Goal: Task Accomplishment & Management: Complete application form

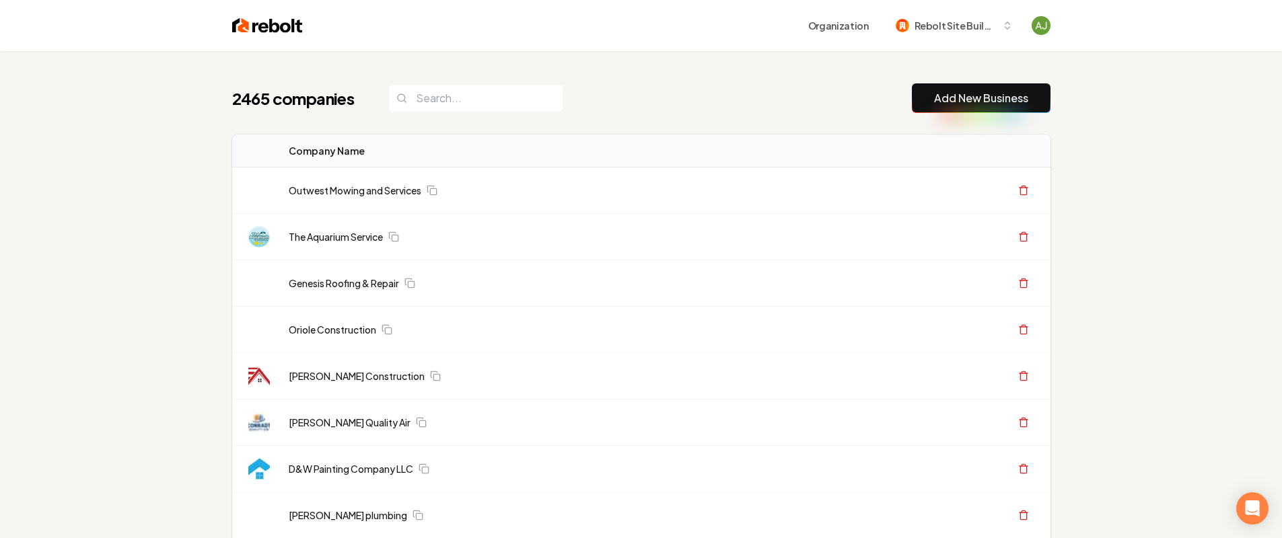
click at [443, 112] on div "2465 companies Add New Business" at bounding box center [641, 98] width 818 height 30
click at [442, 98] on input "search" at bounding box center [475, 98] width 175 height 28
paste input "[URL][DOMAIN_NAME]"
type input "[URL][DOMAIN_NAME]"
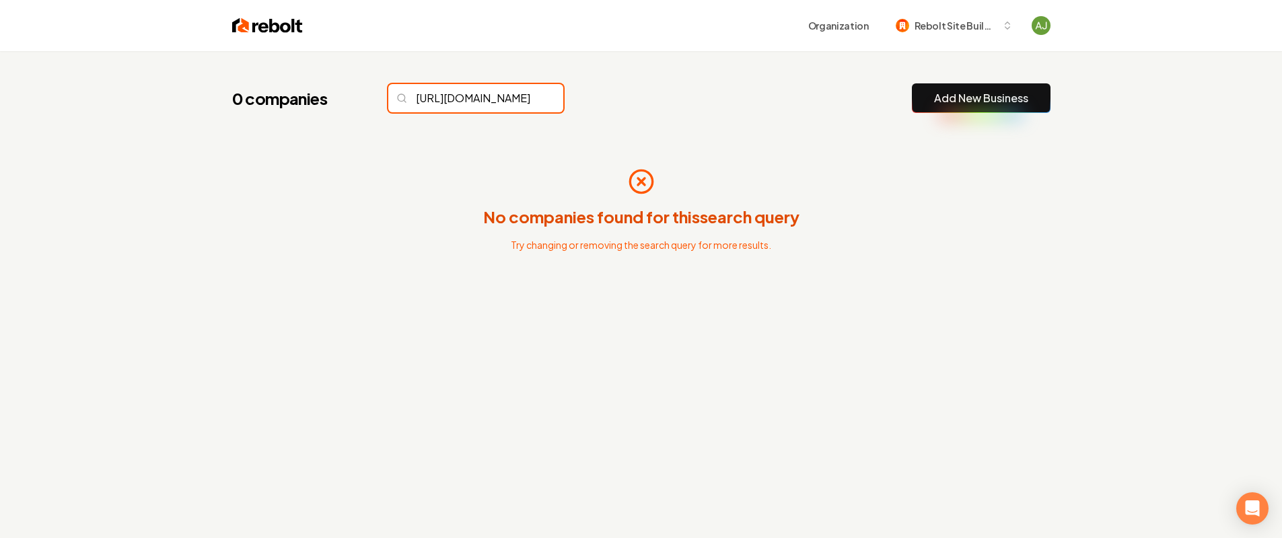
scroll to position [0, 48]
click at [535, 99] on input "[URL][DOMAIN_NAME]" at bounding box center [475, 98] width 175 height 28
click at [526, 104] on input "[URL][DOMAIN_NAME]" at bounding box center [475, 98] width 175 height 28
click at [526, 100] on input "[URL][DOMAIN_NAME]" at bounding box center [475, 98] width 175 height 28
click at [523, 96] on input "[URL][DOMAIN_NAME]" at bounding box center [475, 98] width 175 height 28
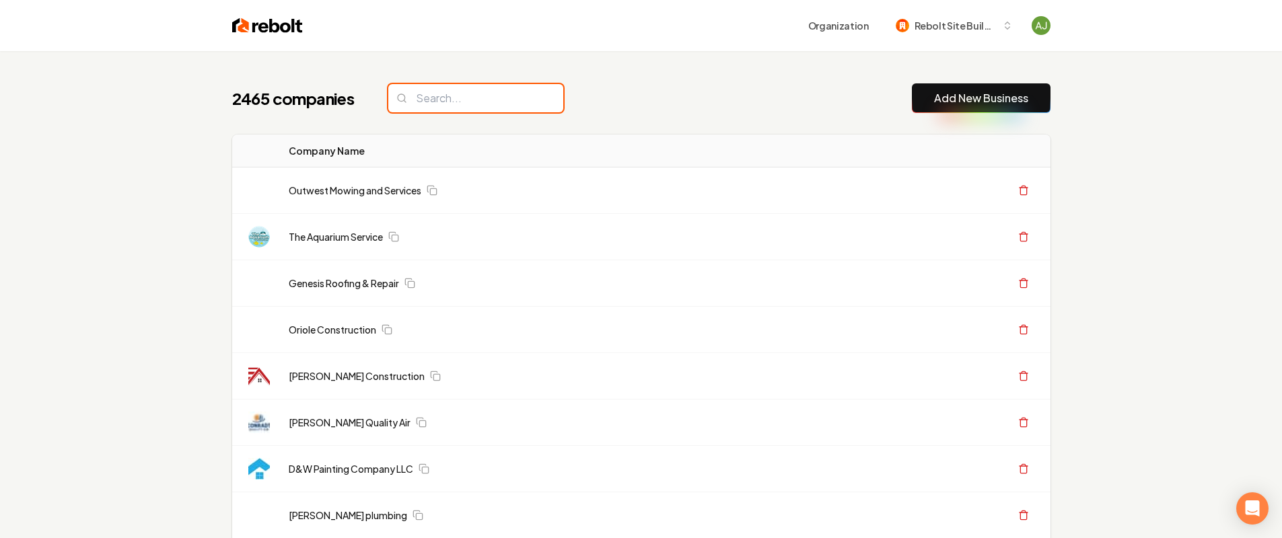
click at [524, 98] on input "search" at bounding box center [475, 98] width 175 height 28
click at [1030, 100] on button "Add New Business" at bounding box center [981, 98] width 139 height 30
click at [979, 94] on link "Add New Business" at bounding box center [981, 98] width 94 height 16
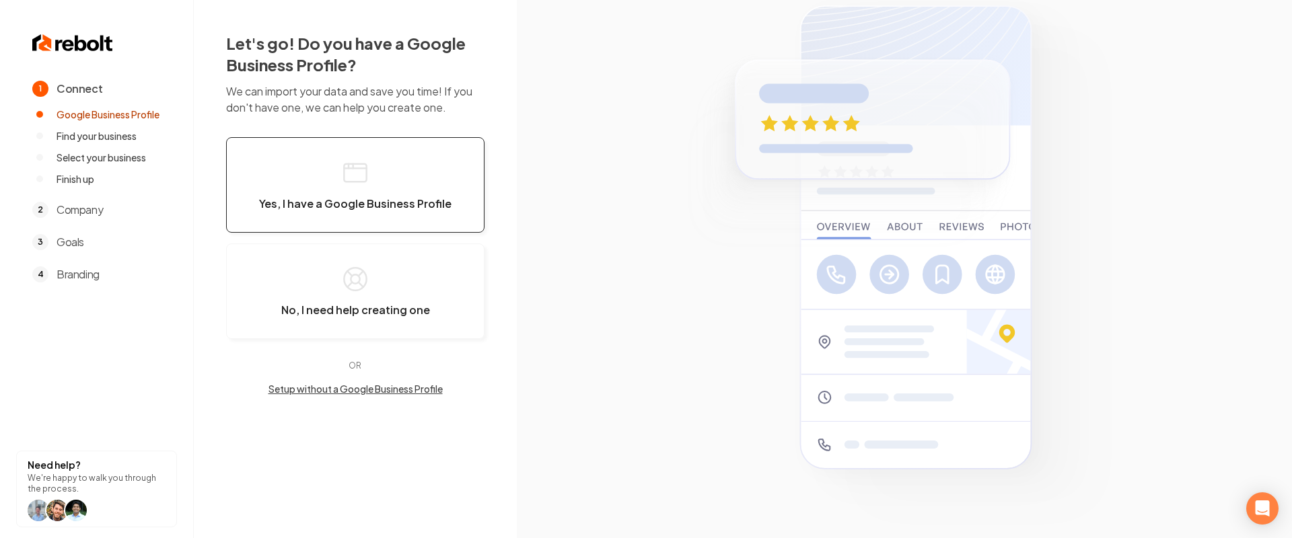
click at [390, 184] on button "Yes, I have a Google Business Profile" at bounding box center [355, 185] width 258 height 96
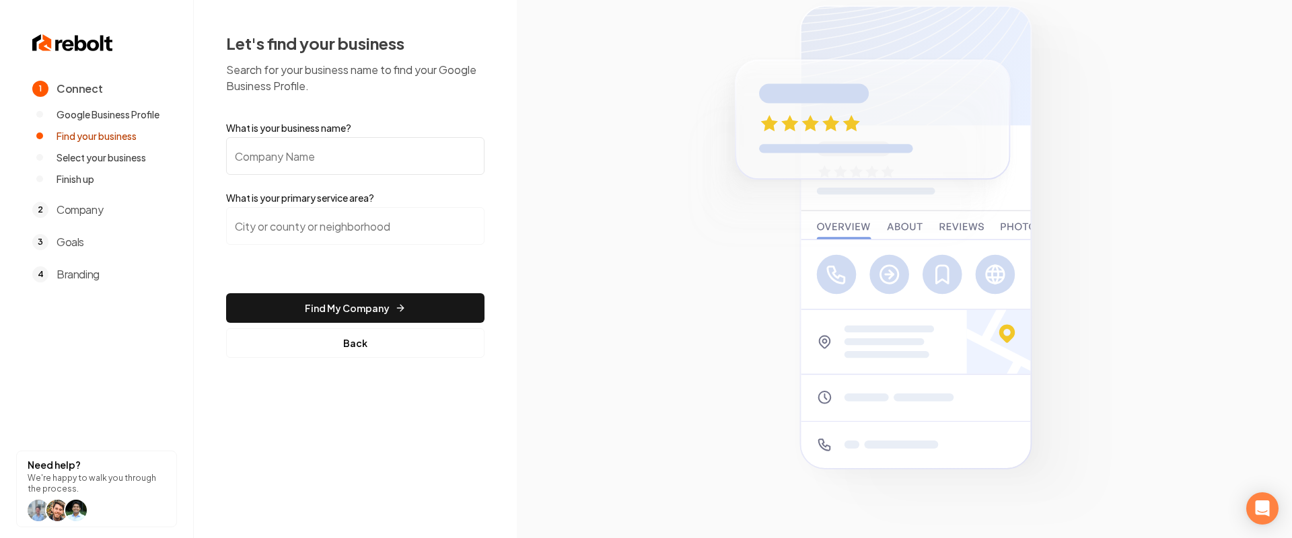
click at [355, 170] on input "What is your business name?" at bounding box center [355, 156] width 258 height 38
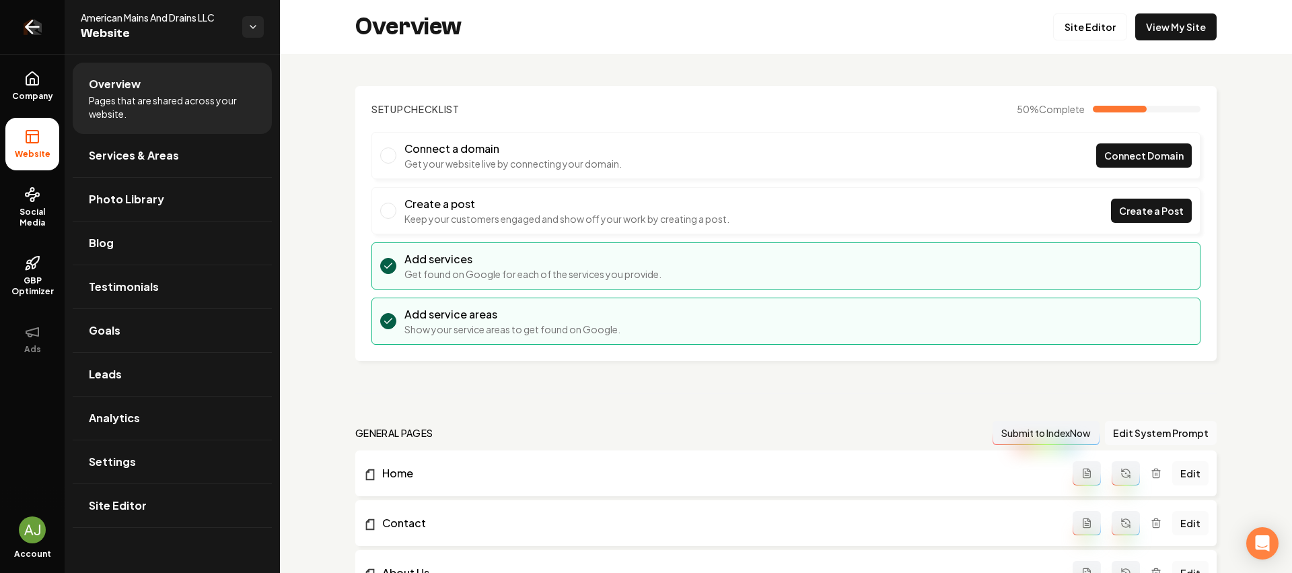
click at [32, 17] on icon "Return to dashboard" at bounding box center [33, 27] width 22 height 22
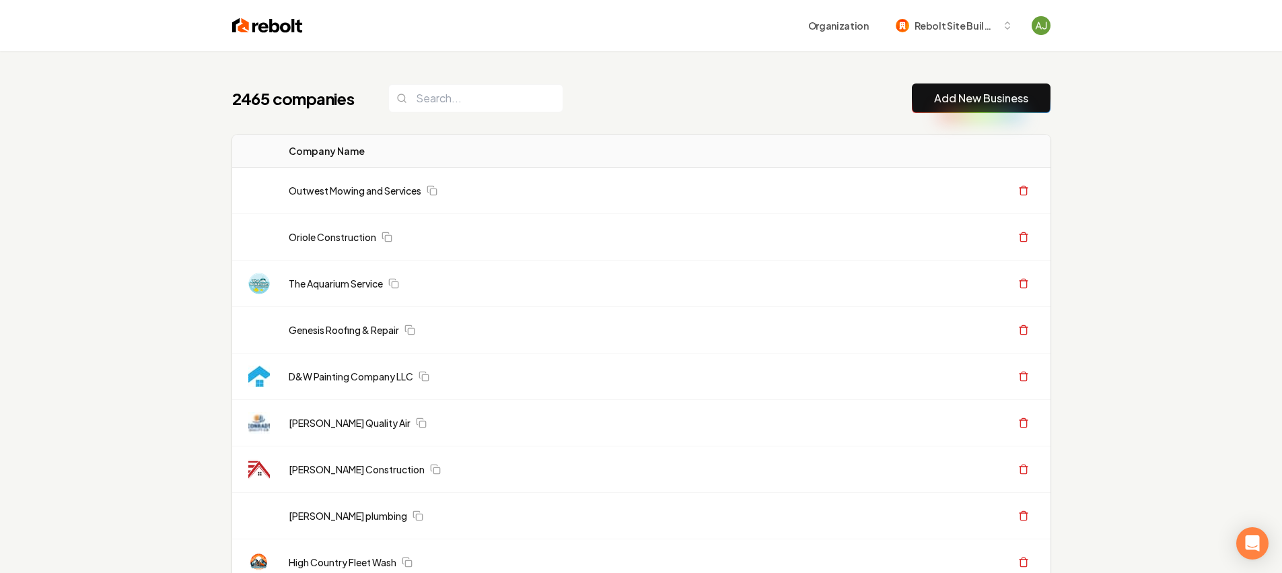
click at [1007, 93] on link "Add New Business" at bounding box center [981, 98] width 94 height 16
click at [982, 98] on link "Add New Business" at bounding box center [981, 98] width 94 height 16
click at [978, 98] on link "Add New Business" at bounding box center [981, 98] width 94 height 16
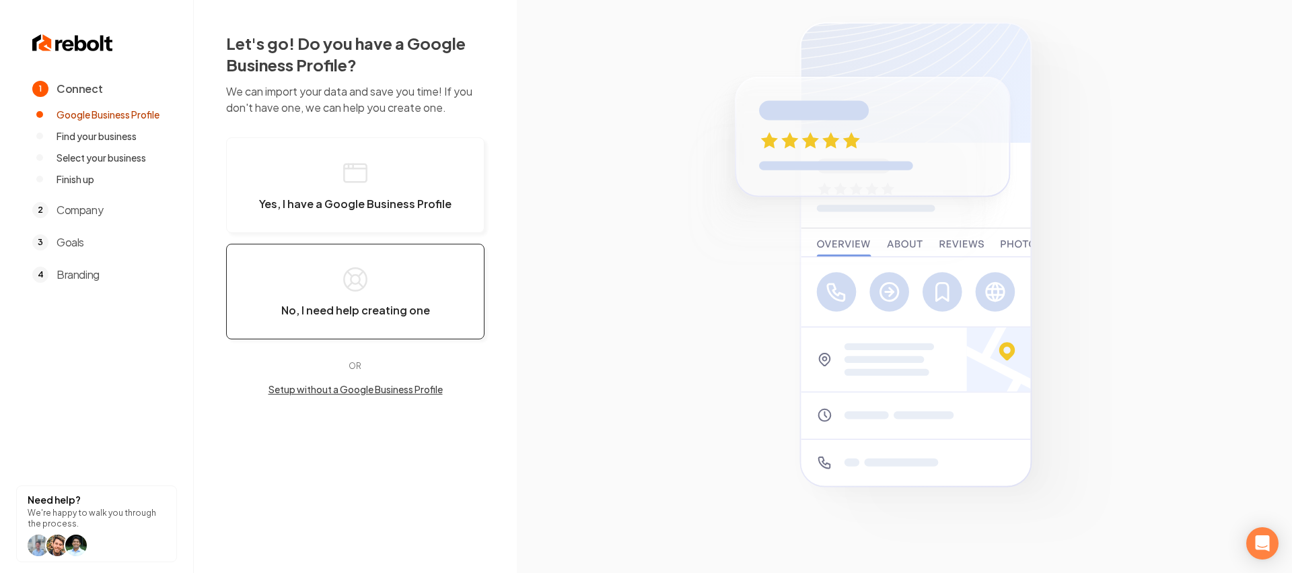
click at [408, 260] on button "No, I need help creating one" at bounding box center [355, 292] width 258 height 96
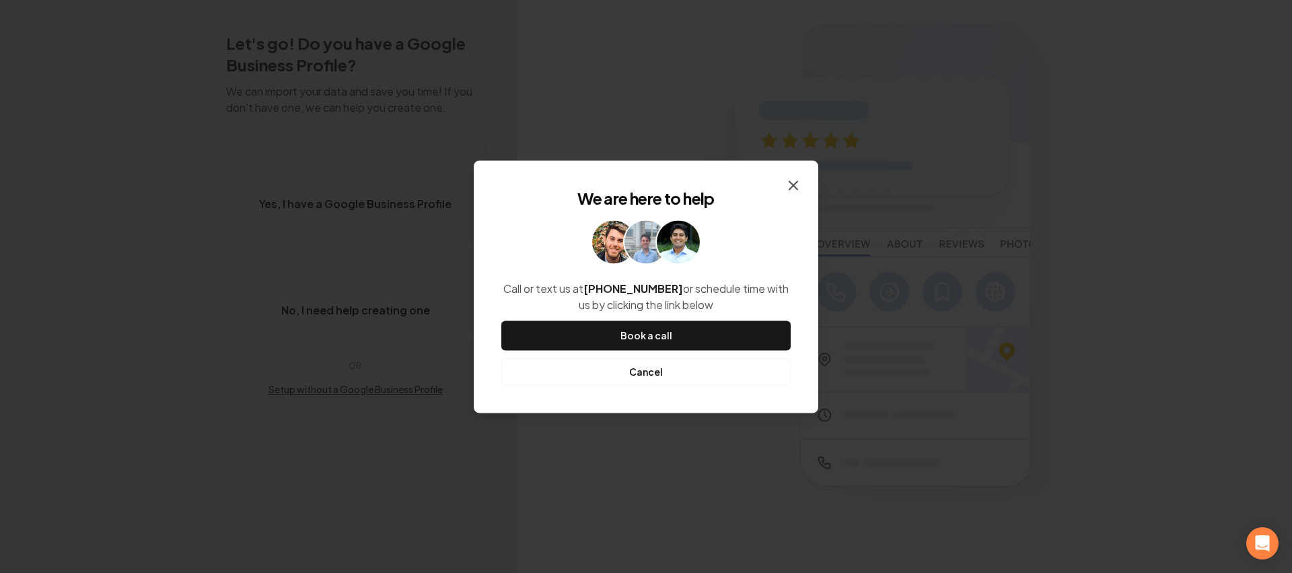
click at [793, 180] on icon "button" at bounding box center [793, 185] width 16 height 16
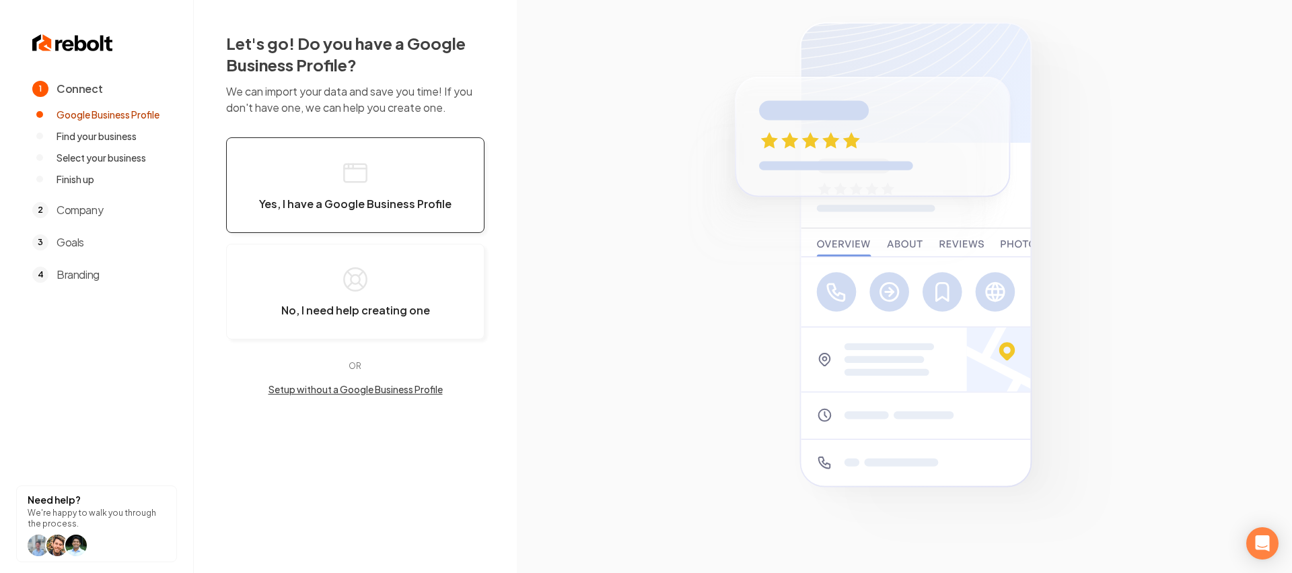
click at [273, 208] on span "Yes, I have a Google Business Profile" at bounding box center [355, 203] width 192 height 13
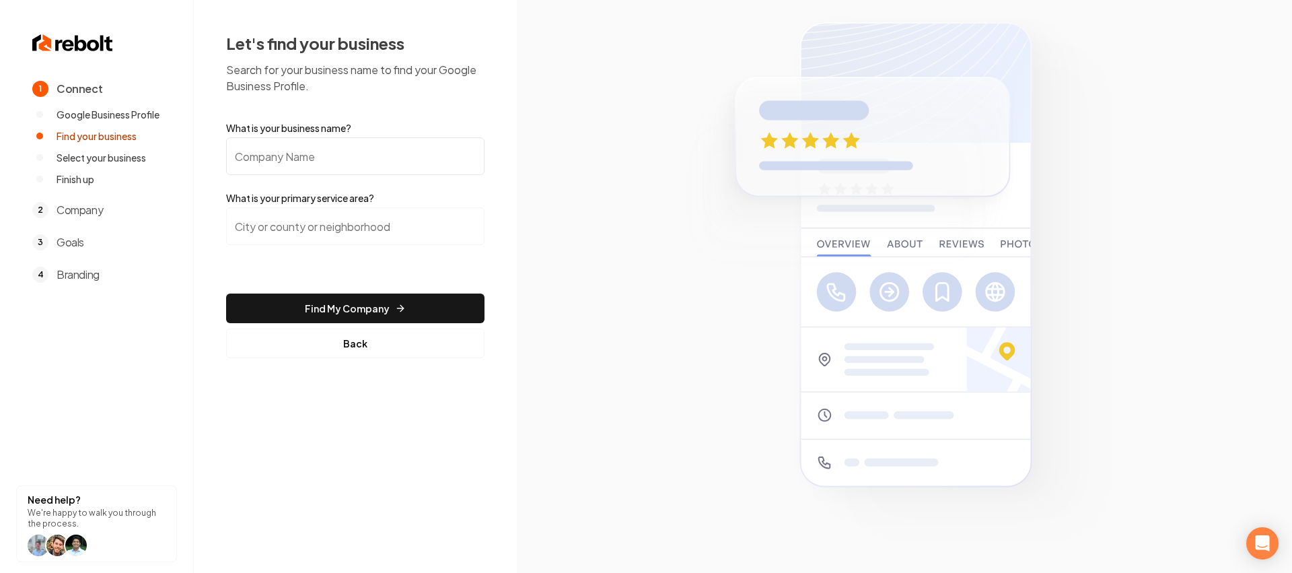
click at [333, 151] on input "What is your business name?" at bounding box center [355, 156] width 258 height 38
type input "Sozo Alarms"
click at [327, 227] on input "search" at bounding box center [355, 226] width 258 height 38
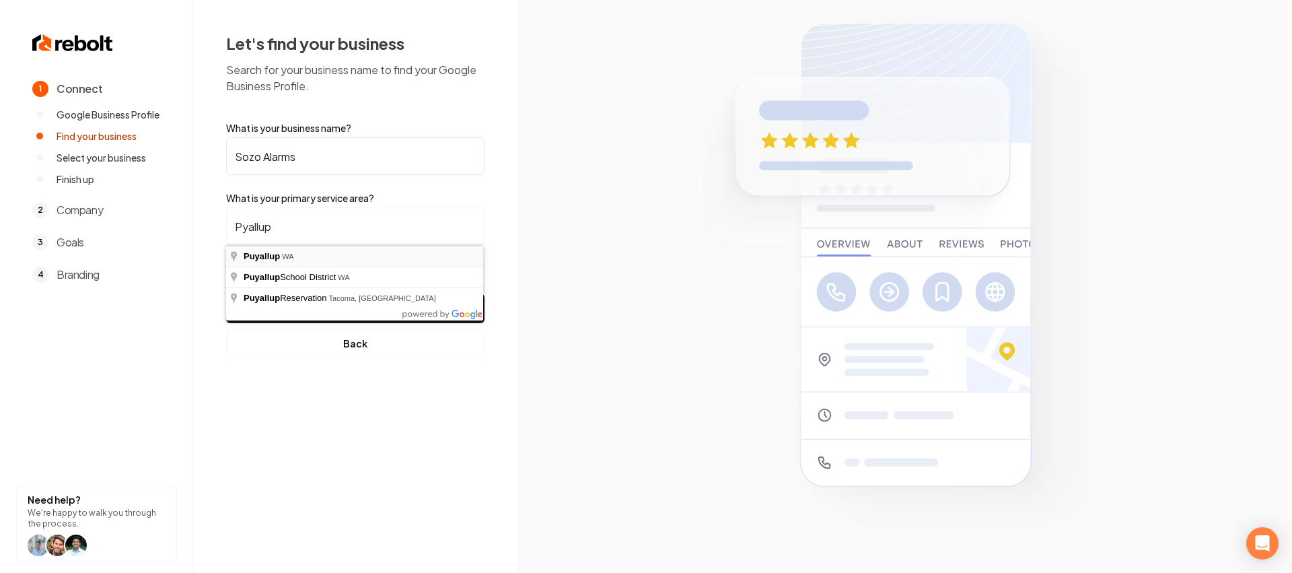
type input "Puyallup, WA"
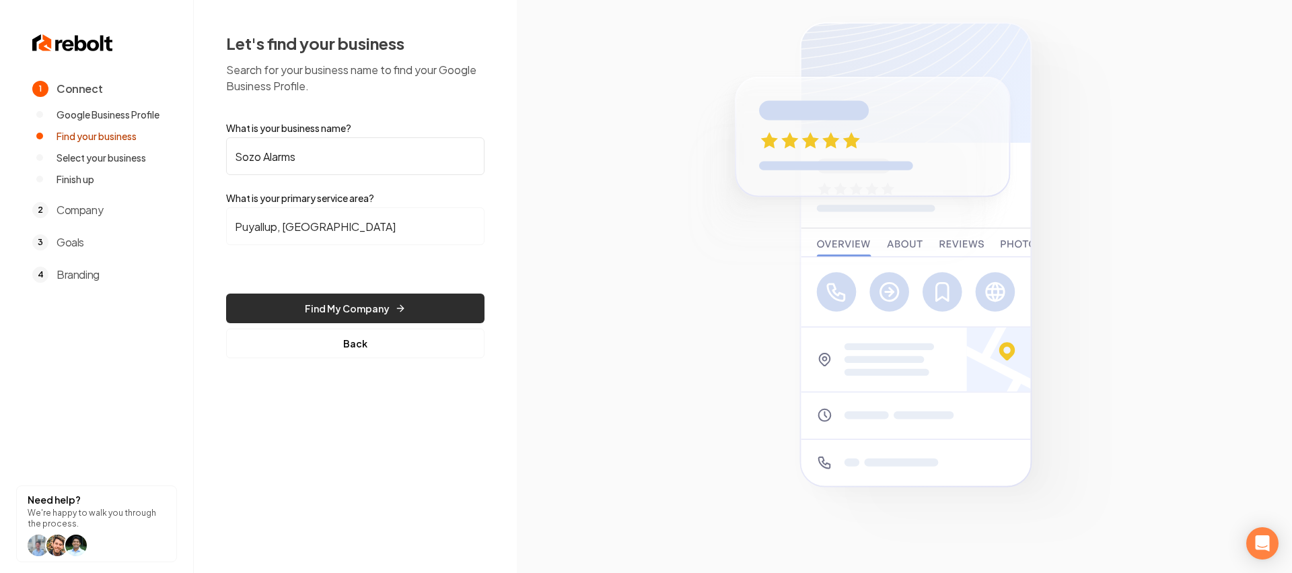
click at [349, 293] on button "Find My Company" at bounding box center [355, 308] width 258 height 30
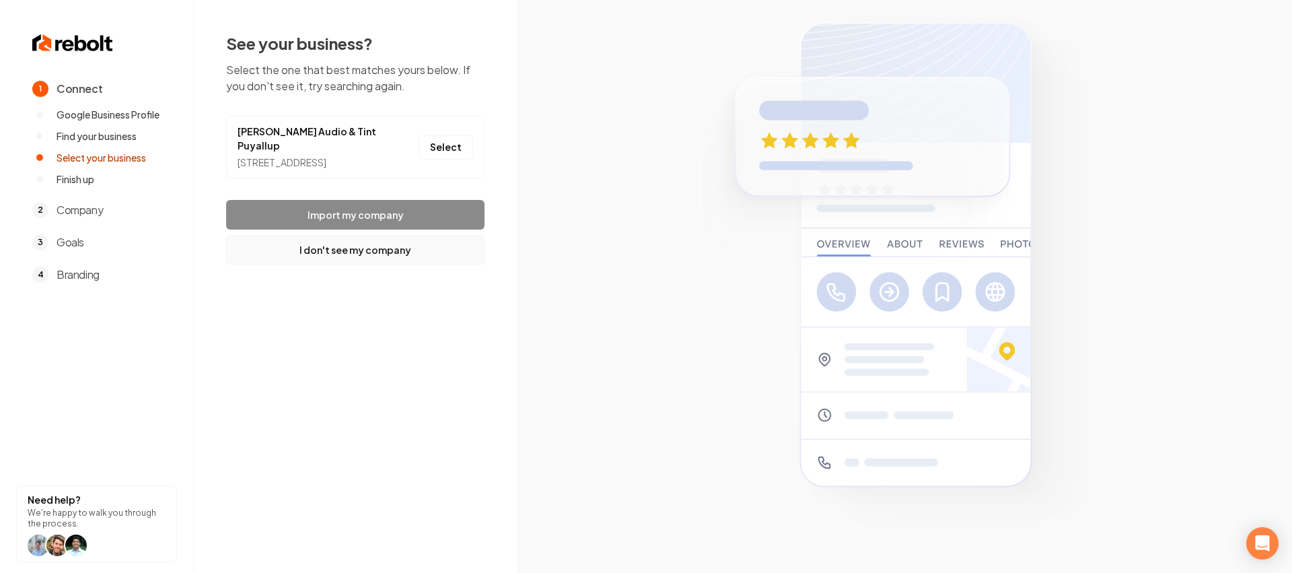
click at [334, 254] on button "I don't see my company" at bounding box center [355, 250] width 258 height 30
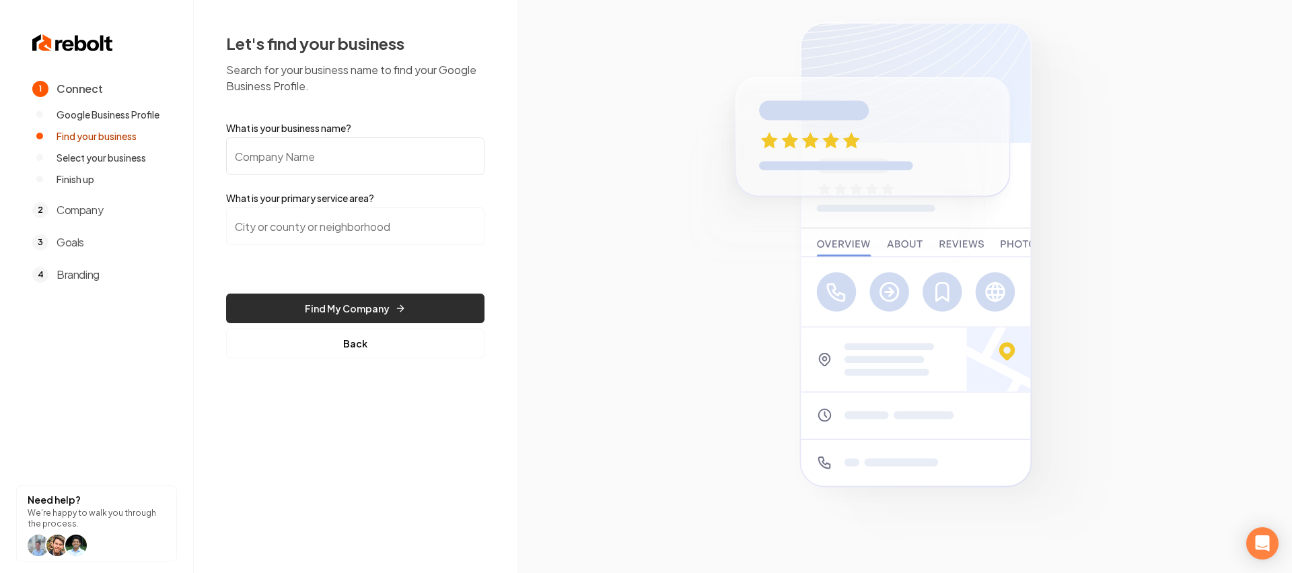
click at [367, 296] on button "Find My Company" at bounding box center [355, 308] width 258 height 30
click at [312, 149] on input "What is your business name?" at bounding box center [355, 156] width 258 height 38
type input "Sozo Alarms"
click at [275, 233] on input "search" at bounding box center [355, 226] width 258 height 38
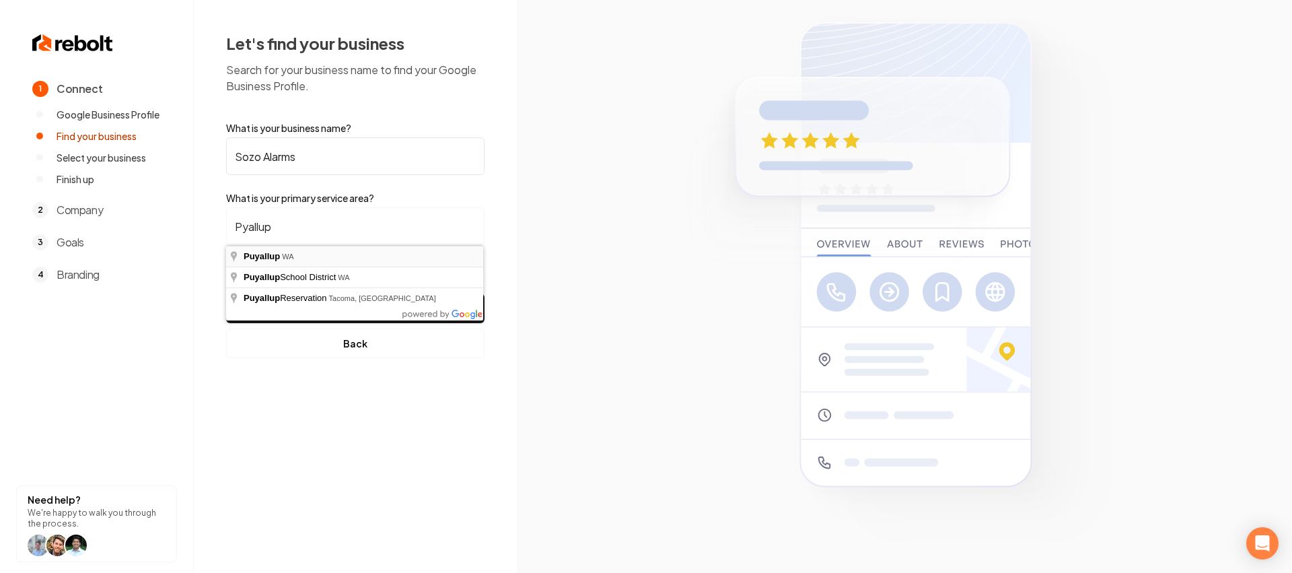
type input "Puyallup, WA"
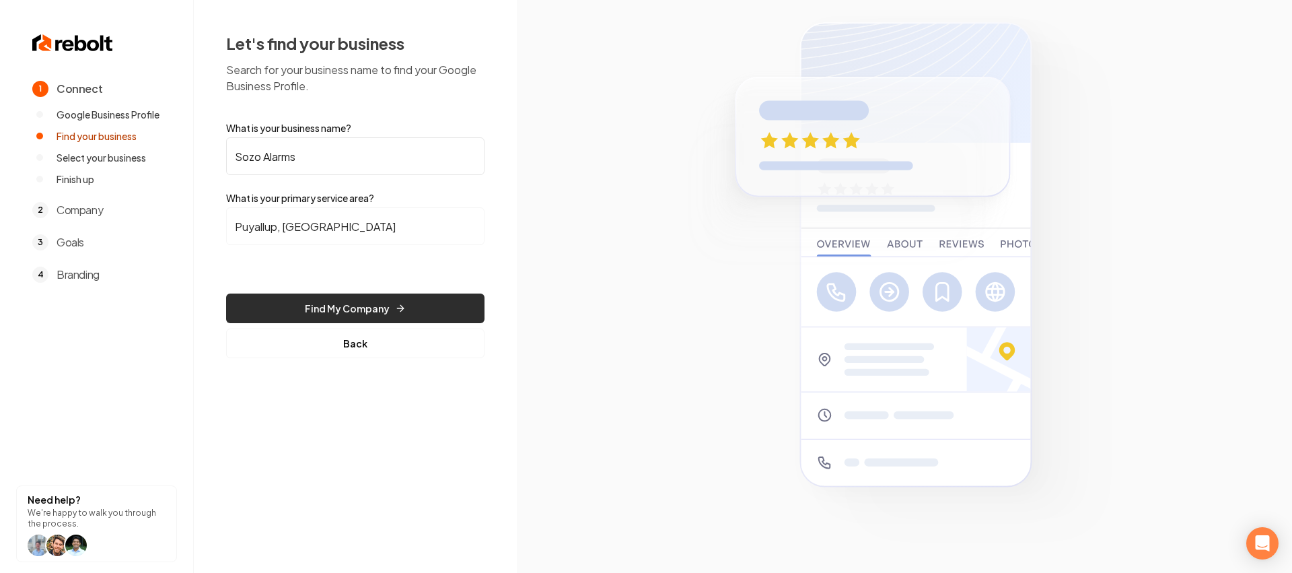
click at [380, 310] on button "Find My Company" at bounding box center [355, 308] width 258 height 30
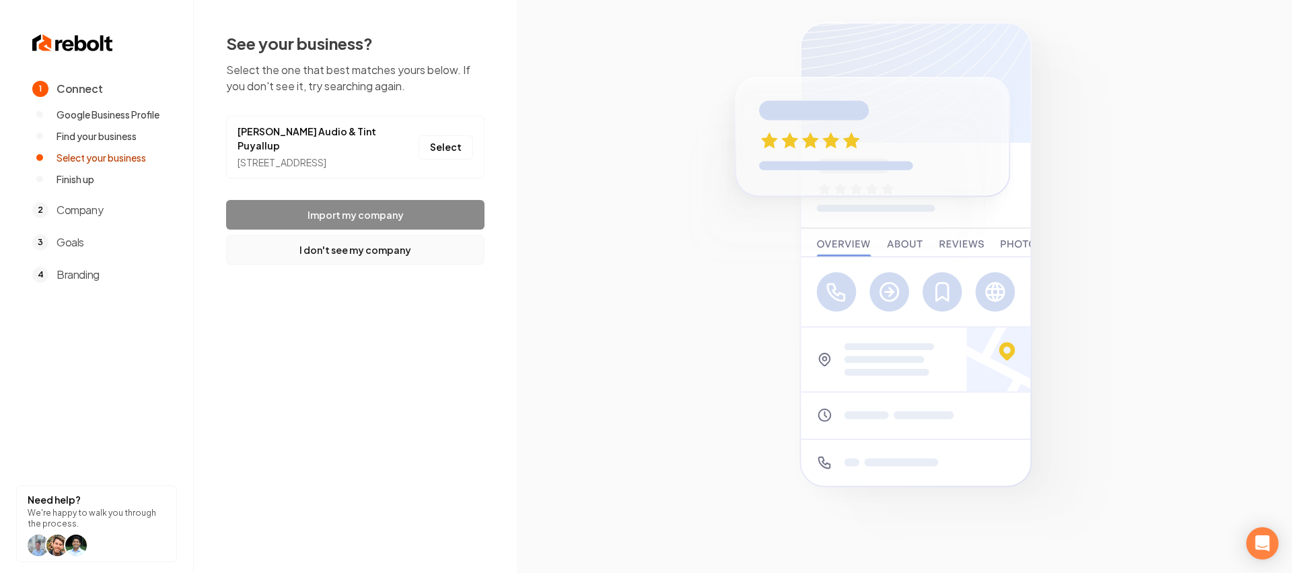
click at [373, 254] on button "I don't see my company" at bounding box center [355, 250] width 258 height 30
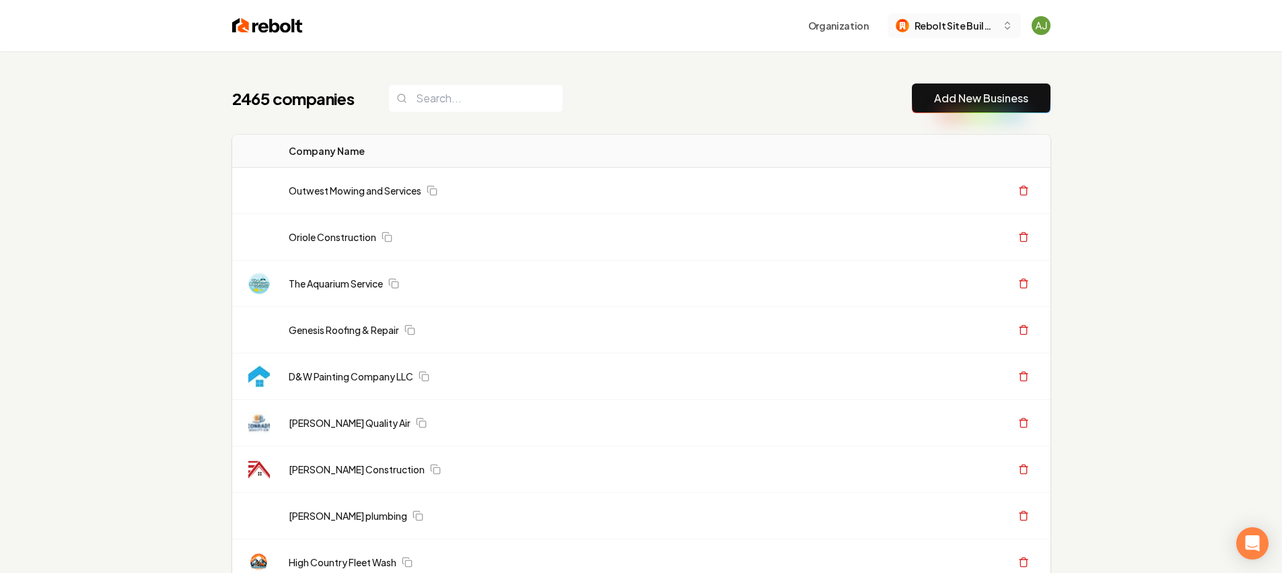
click at [968, 29] on span "Rebolt Site Builder" at bounding box center [955, 26] width 82 height 14
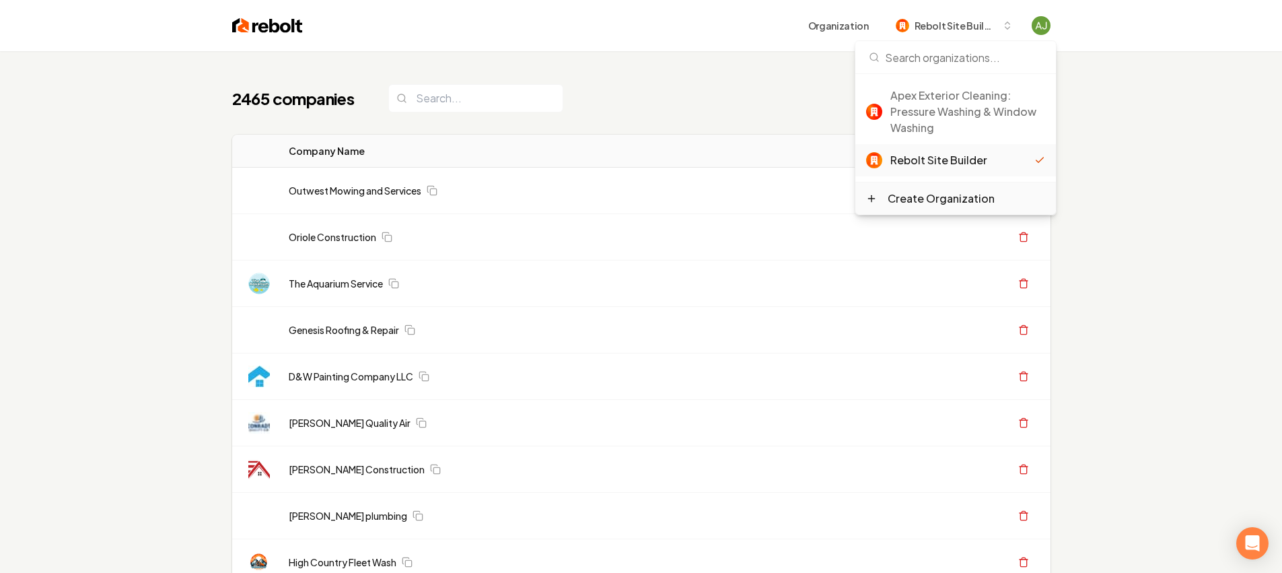
click at [914, 209] on div "Create Organization" at bounding box center [955, 198] width 201 height 32
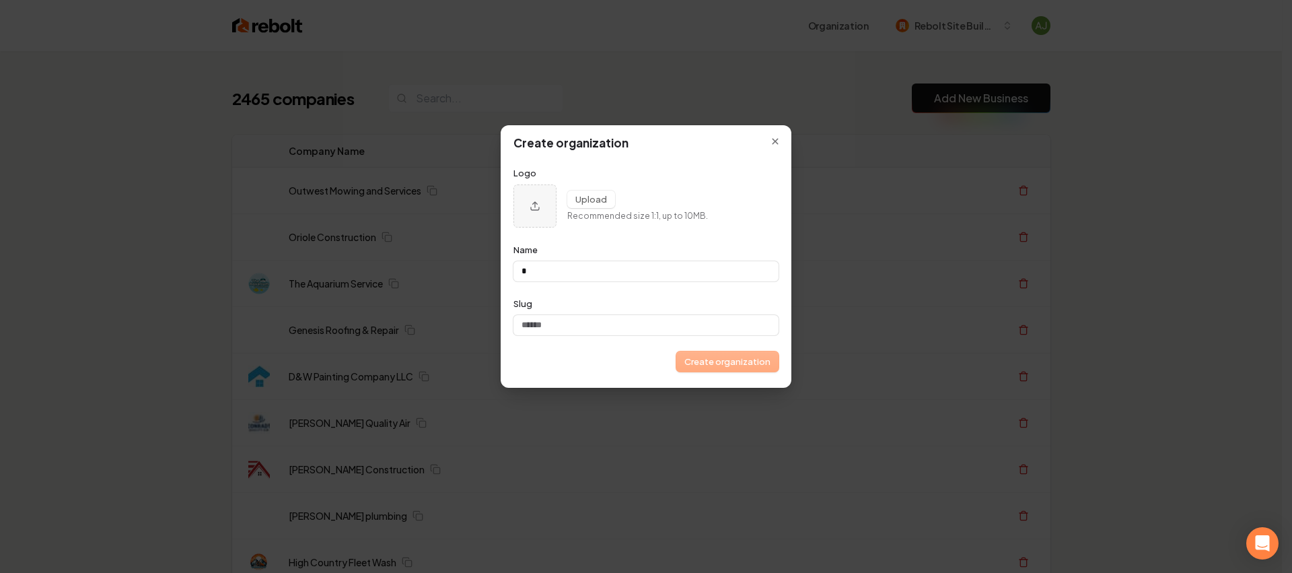
type input "*"
type input "**"
type input "****"
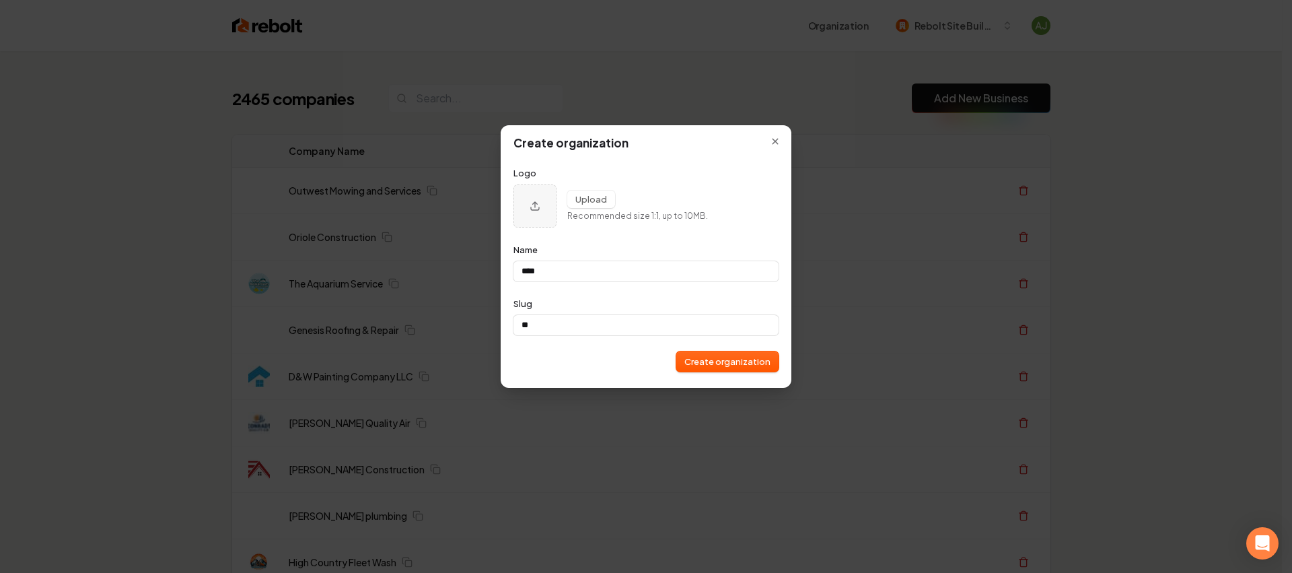
type input "****"
type input "******"
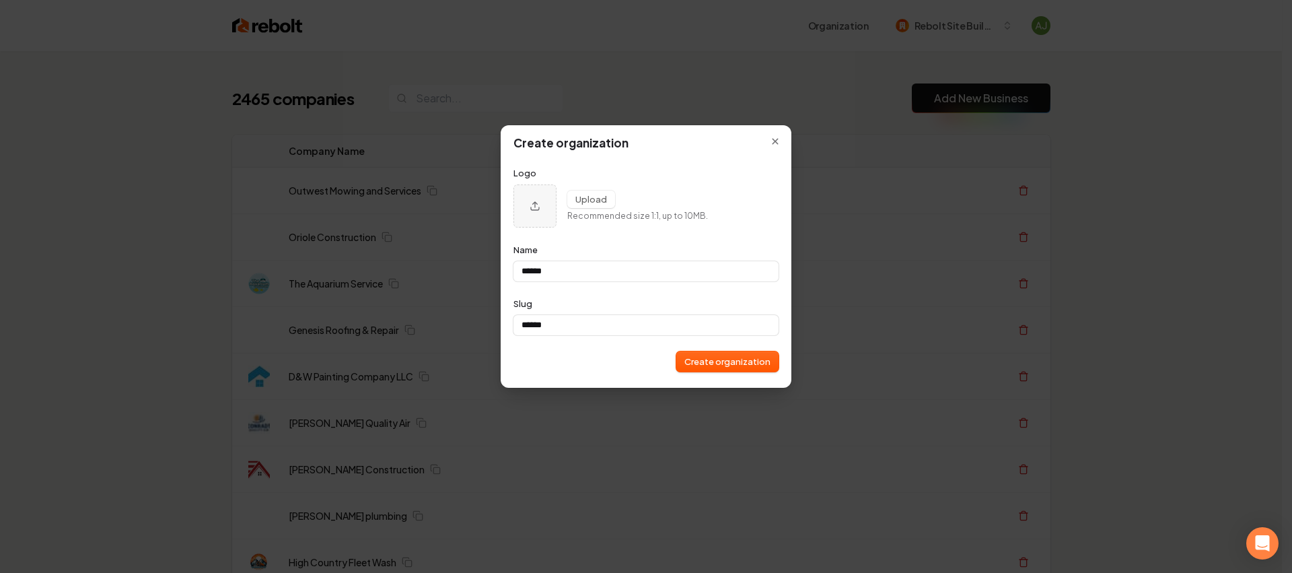
type input "*******"
type input "********"
type input "*******"
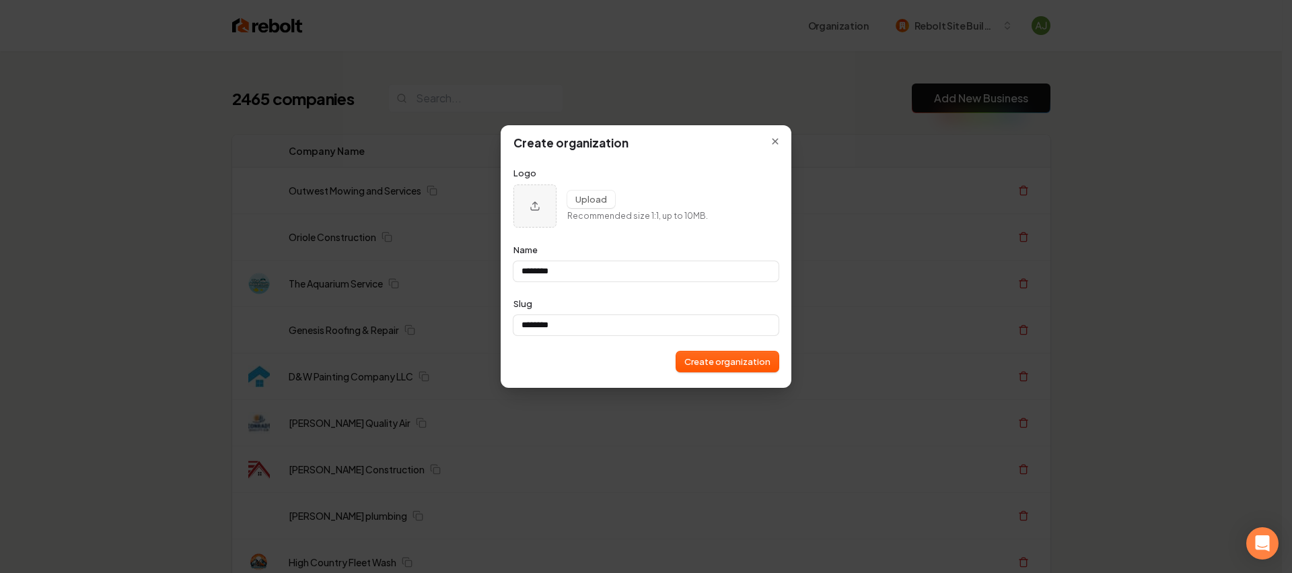
type input "*******"
type input "********"
type input "*********"
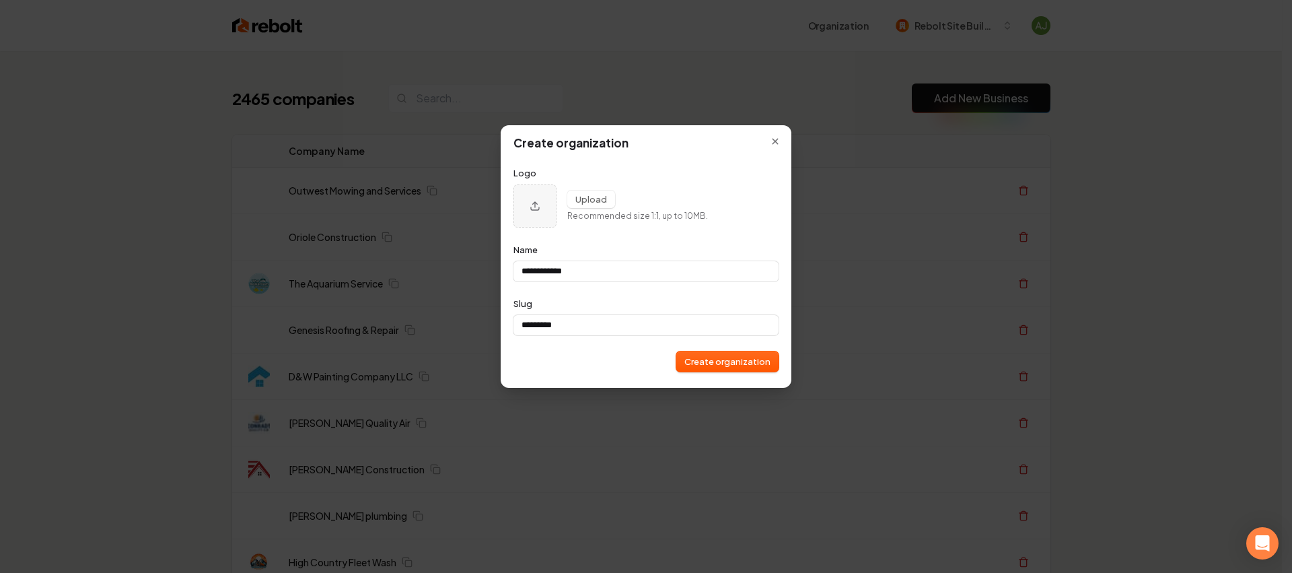
type input "**********"
click at [729, 365] on button "Create organization" at bounding box center [727, 361] width 102 height 20
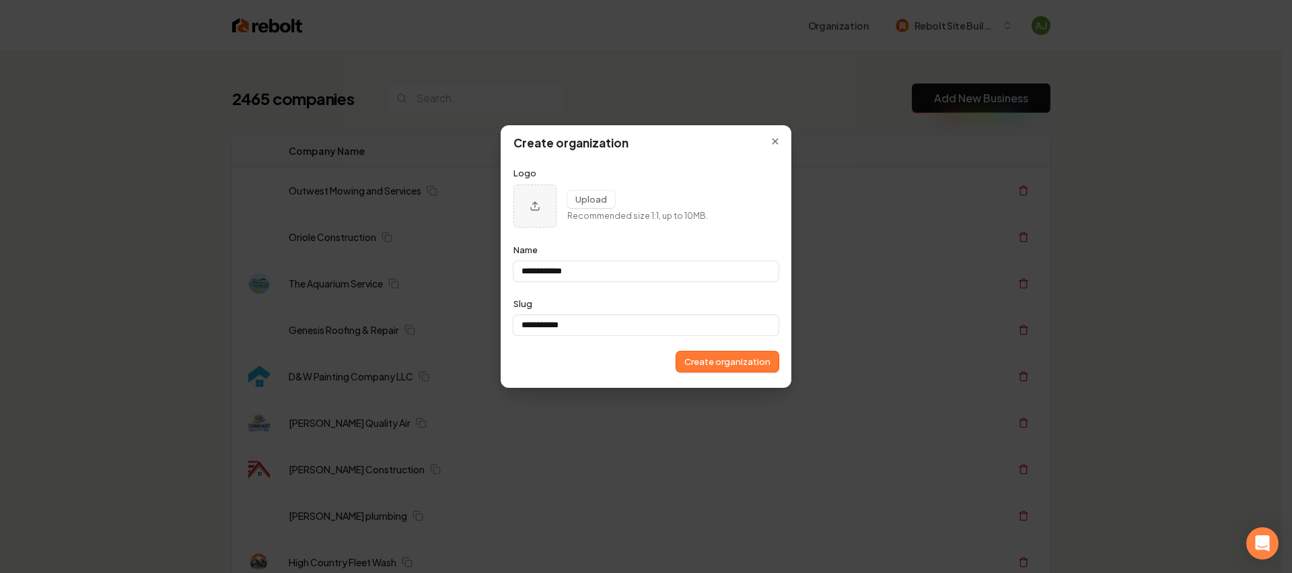
type input "**********"
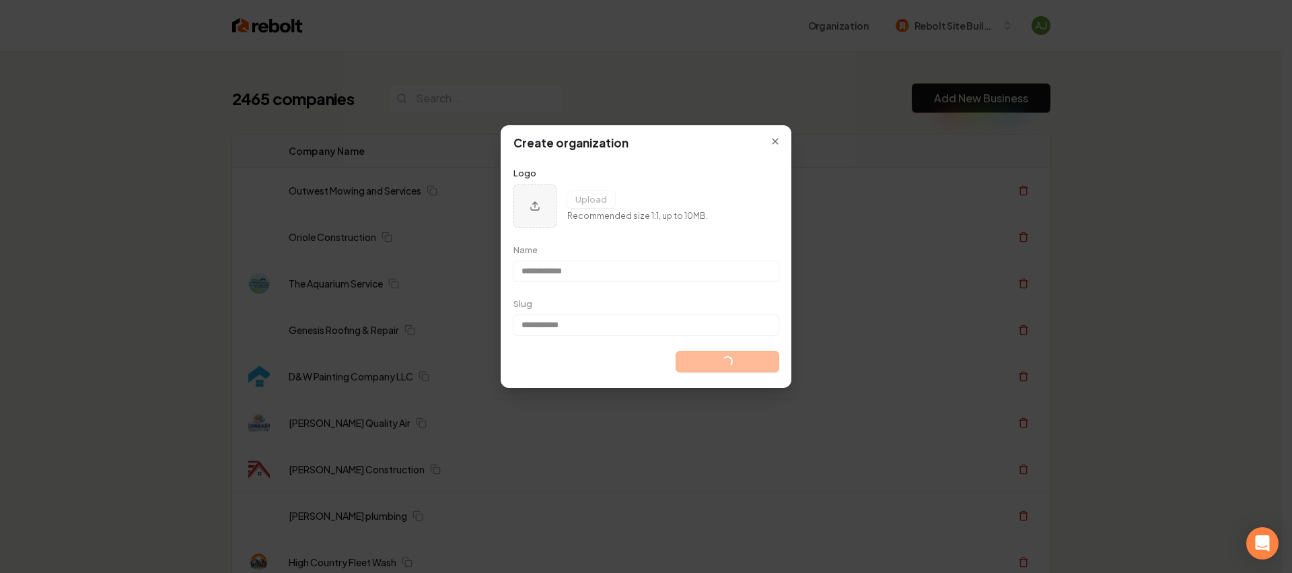
type input "**********"
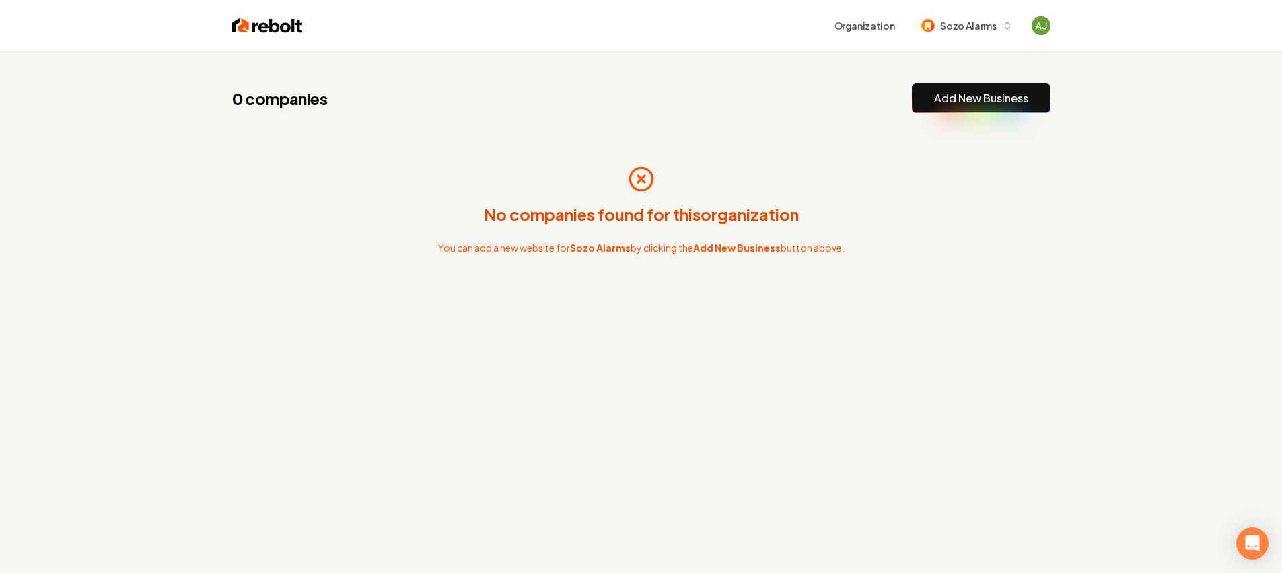
click at [1001, 98] on link "Add New Business" at bounding box center [981, 98] width 94 height 16
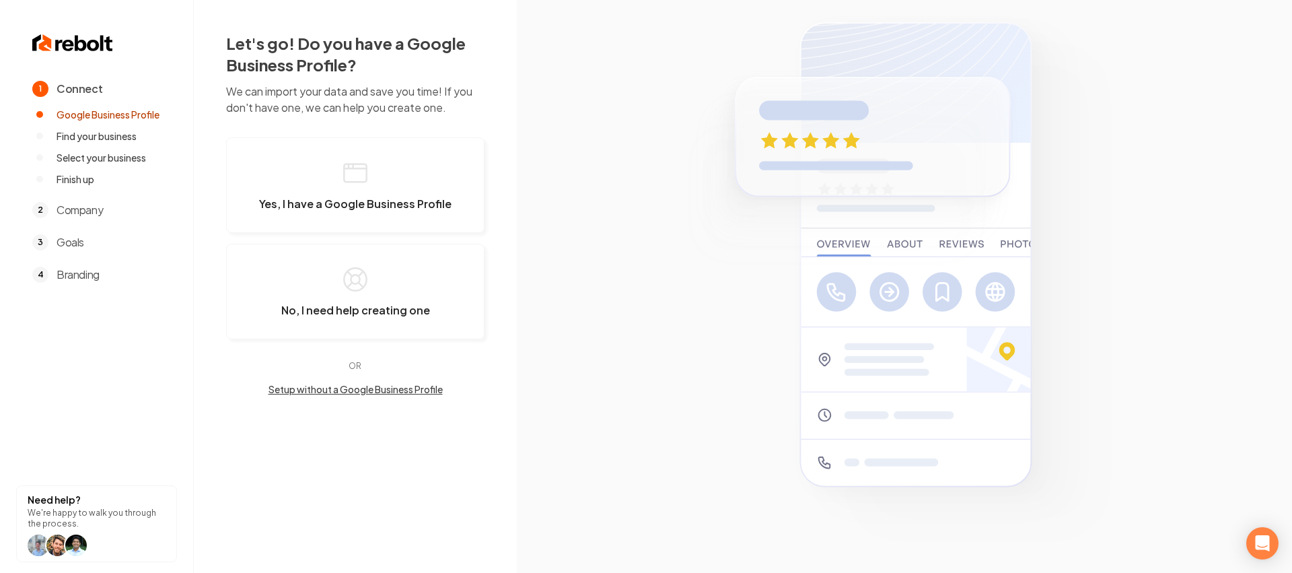
click at [397, 390] on button "Setup without a Google Business Profile" at bounding box center [355, 388] width 258 height 13
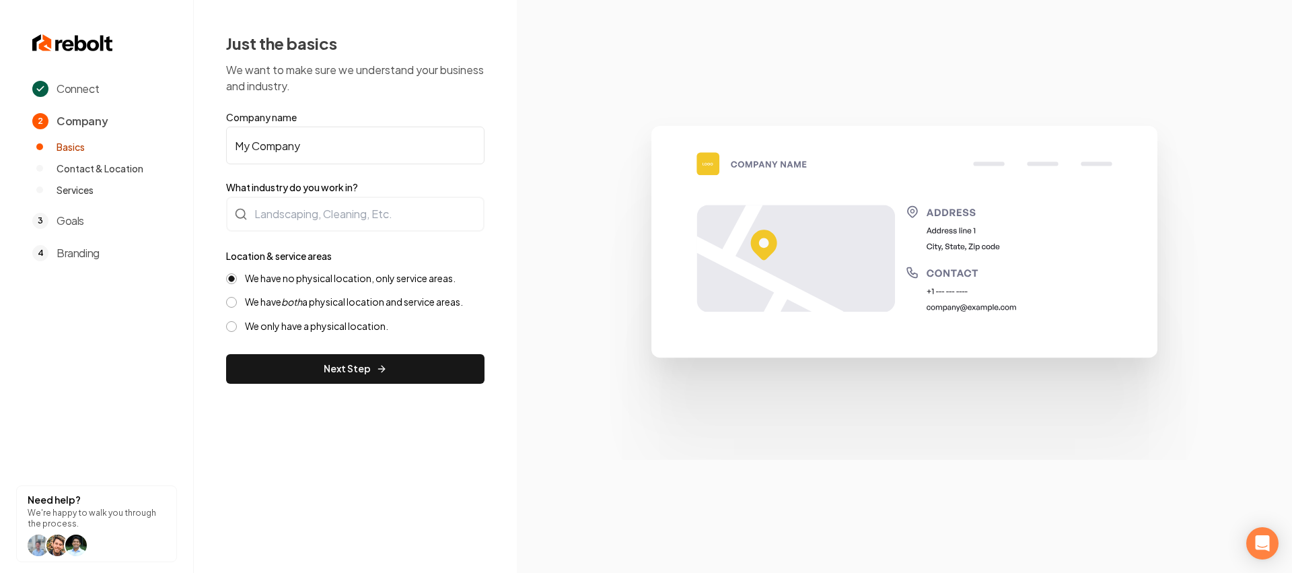
click at [304, 146] on input "My Company" at bounding box center [355, 146] width 258 height 38
drag, startPoint x: 307, startPoint y: 145, endPoint x: 194, endPoint y: 141, distance: 112.4
click at [194, 141] on div "Just the basics We want to make sure we understand your business and industry. …" at bounding box center [355, 208] width 323 height 416
type input "Sozo Alarms"
click at [277, 197] on div at bounding box center [355, 213] width 258 height 35
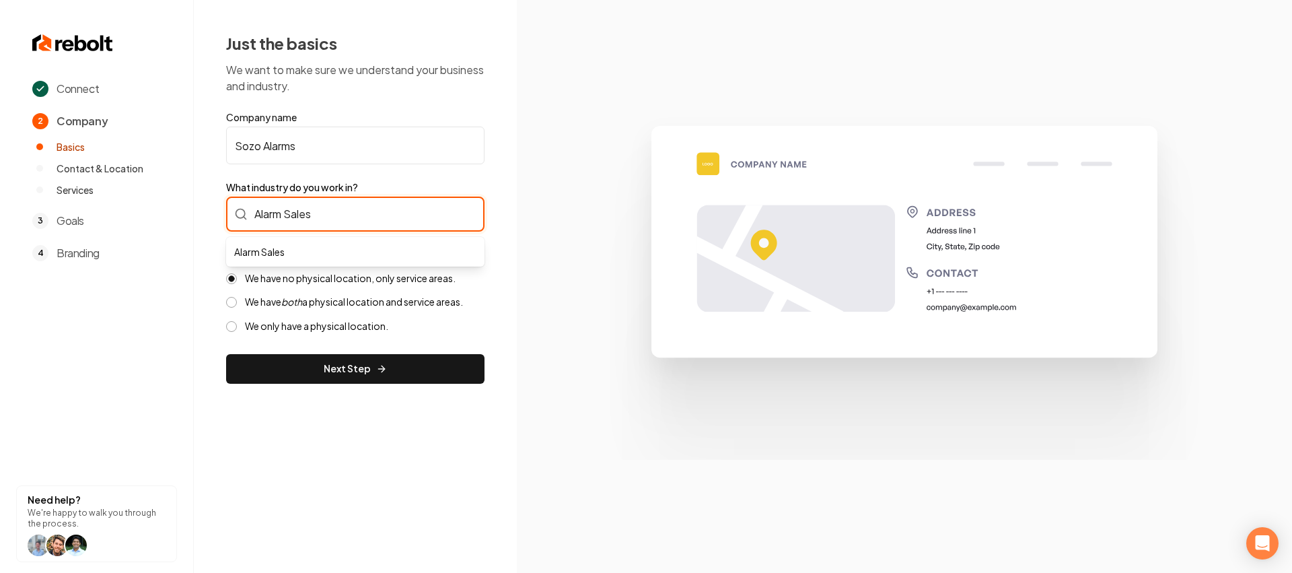
type input "Alarm Sales"
click at [342, 357] on form "Company name Sozo Alarms What industry do you work in? Alarm Sales Location & s…" at bounding box center [355, 246] width 258 height 273
click at [324, 221] on input "What industry do you work in?" at bounding box center [355, 213] width 258 height 35
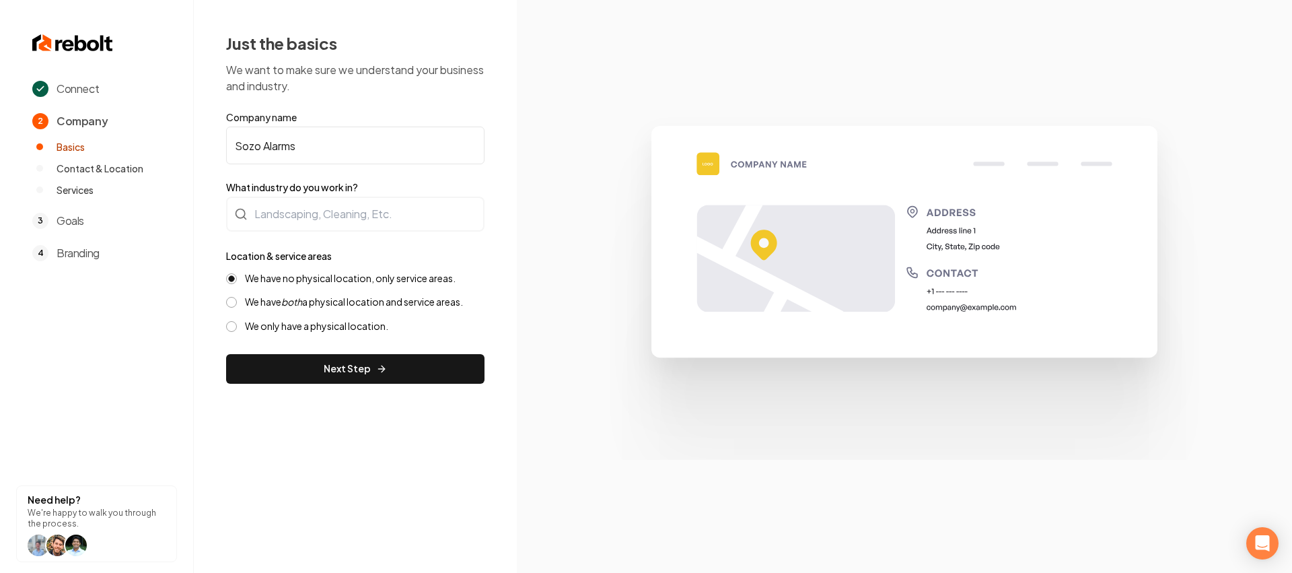
click at [336, 386] on div "Just the basics We want to make sure we understand your business and industry. …" at bounding box center [355, 208] width 323 height 416
click at [334, 376] on button "Next Step" at bounding box center [355, 369] width 258 height 30
click at [289, 235] on form "Company name Sozo Alarms What industry do you work in? Location & service areas…" at bounding box center [355, 246] width 258 height 273
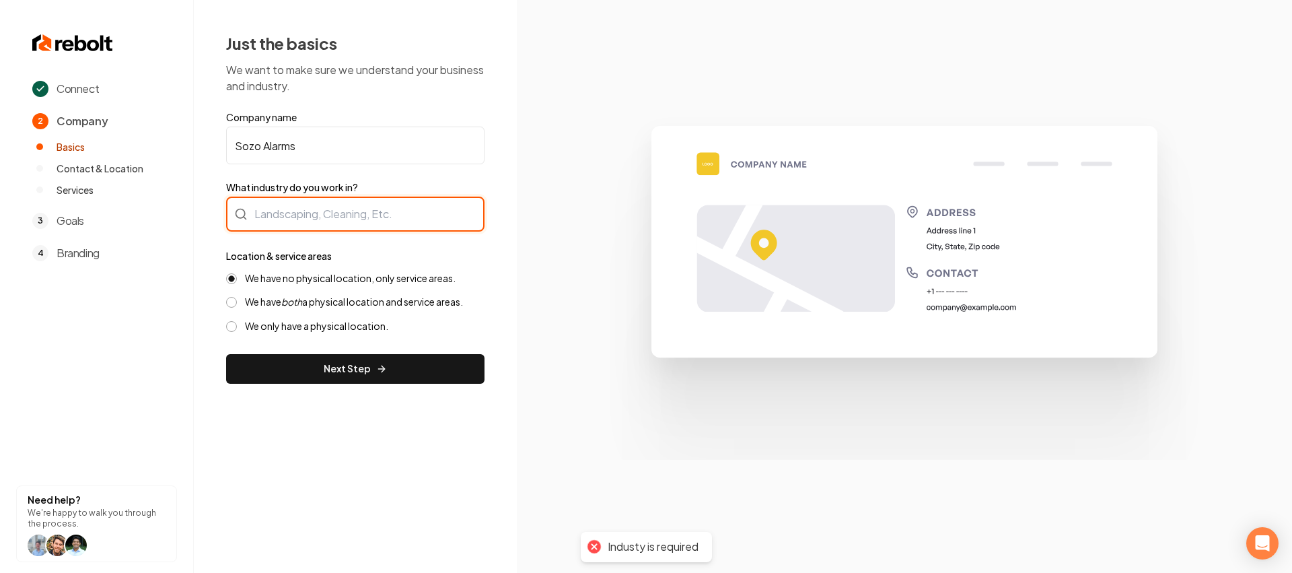
click at [297, 218] on input "What industry do you work in?" at bounding box center [355, 213] width 258 height 35
type input "E"
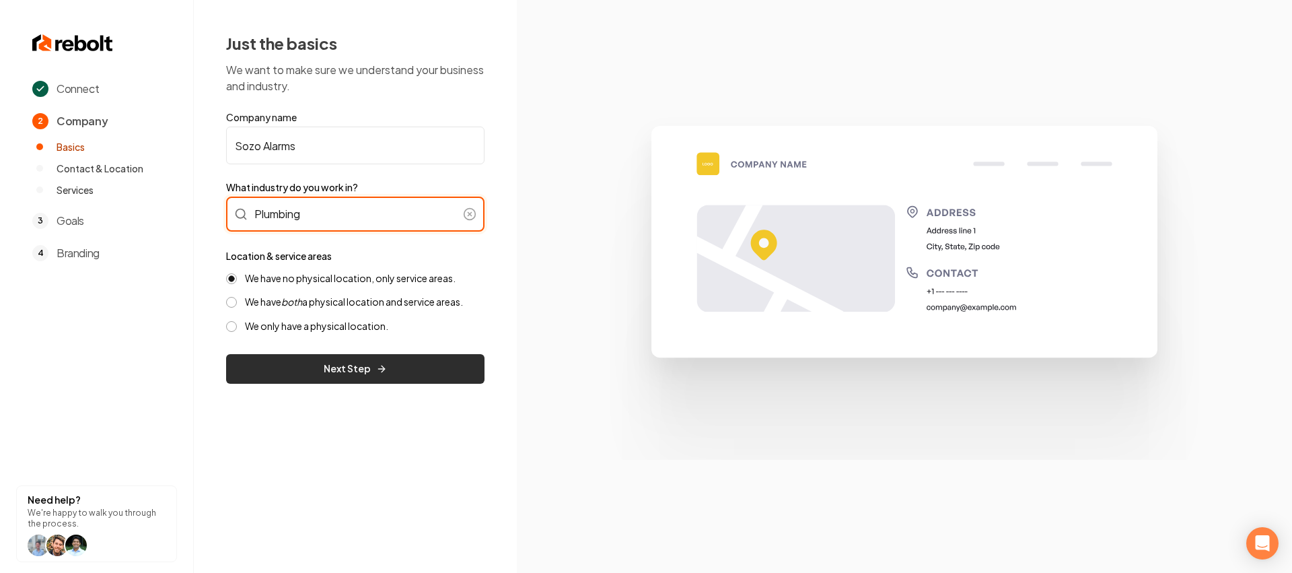
type input "Plumbing"
click at [369, 357] on button "Next Step" at bounding box center [355, 369] width 258 height 30
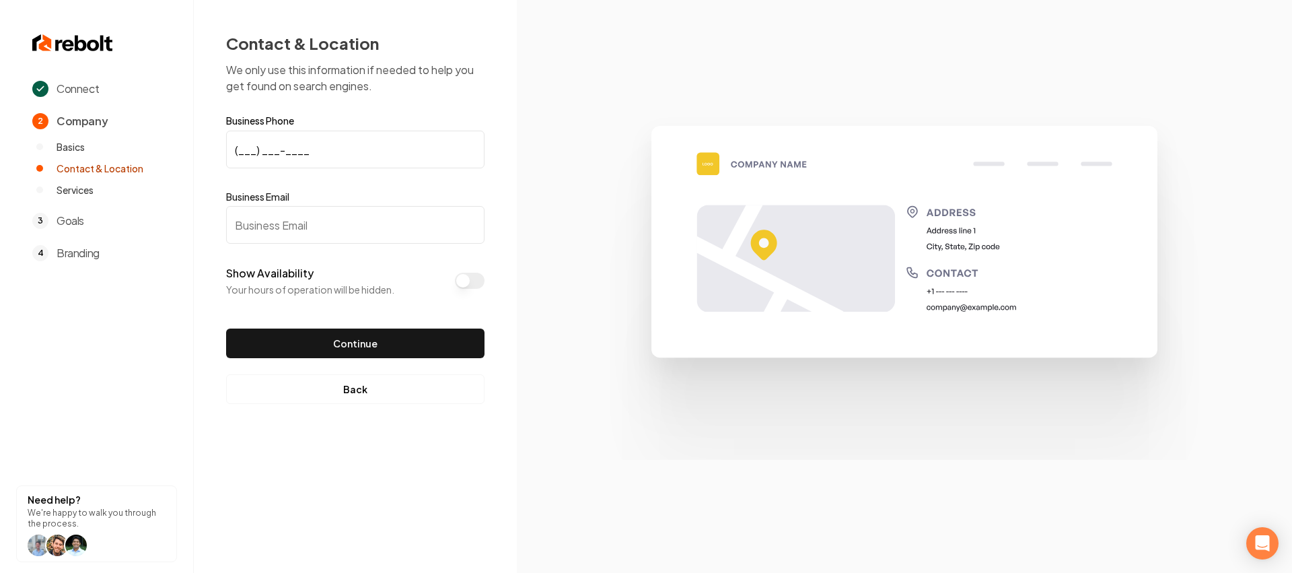
click at [260, 143] on input "(___) ___-____" at bounding box center [355, 150] width 258 height 38
paste input "184) 551-9380"
click at [245, 145] on input "(184) 551-9380" at bounding box center [355, 150] width 258 height 38
drag, startPoint x: 414, startPoint y: 151, endPoint x: 200, endPoint y: 149, distance: 214.0
click at [200, 149] on div "Contact & Location We only use this information if needed to help you get found…" at bounding box center [355, 218] width 323 height 436
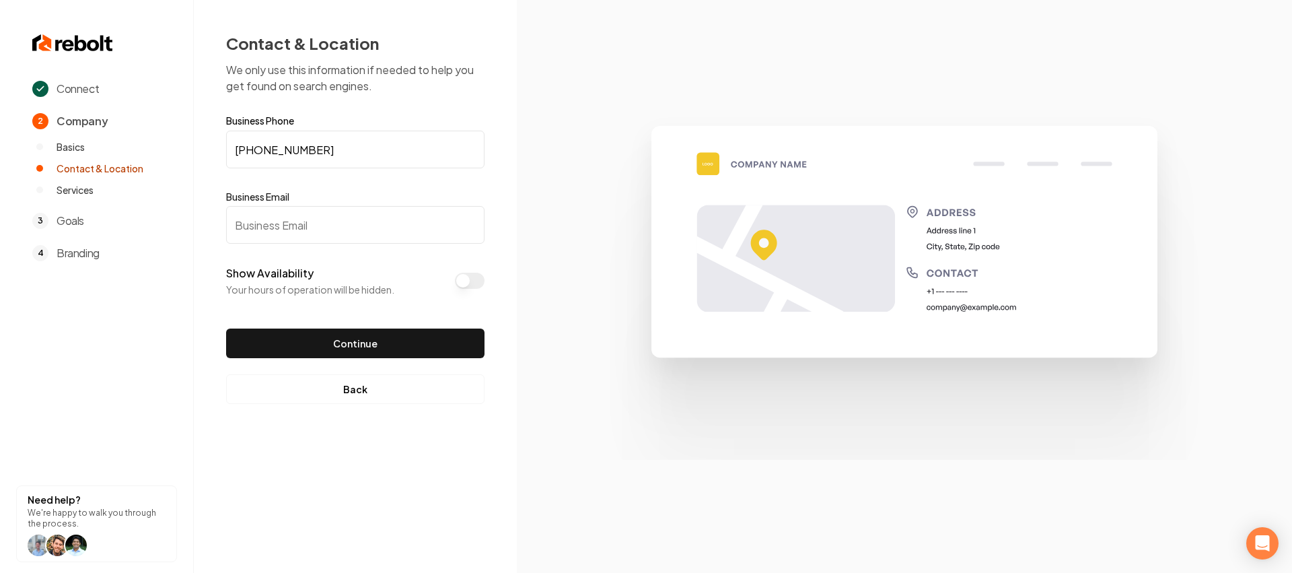
type input "(845) 519-3806"
click at [365, 220] on input "Business Email" at bounding box center [355, 225] width 258 height 38
type input "mainsanddrain@gmail.com"
click at [375, 338] on button "Continue" at bounding box center [355, 343] width 258 height 30
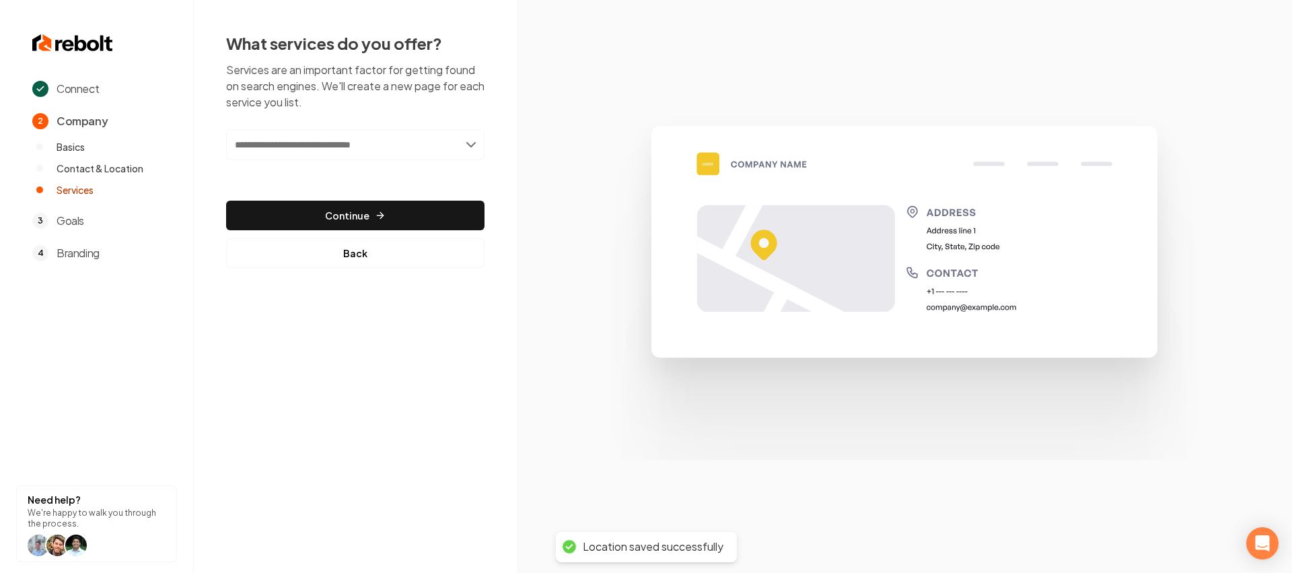
click at [337, 151] on input "text" at bounding box center [355, 144] width 258 height 31
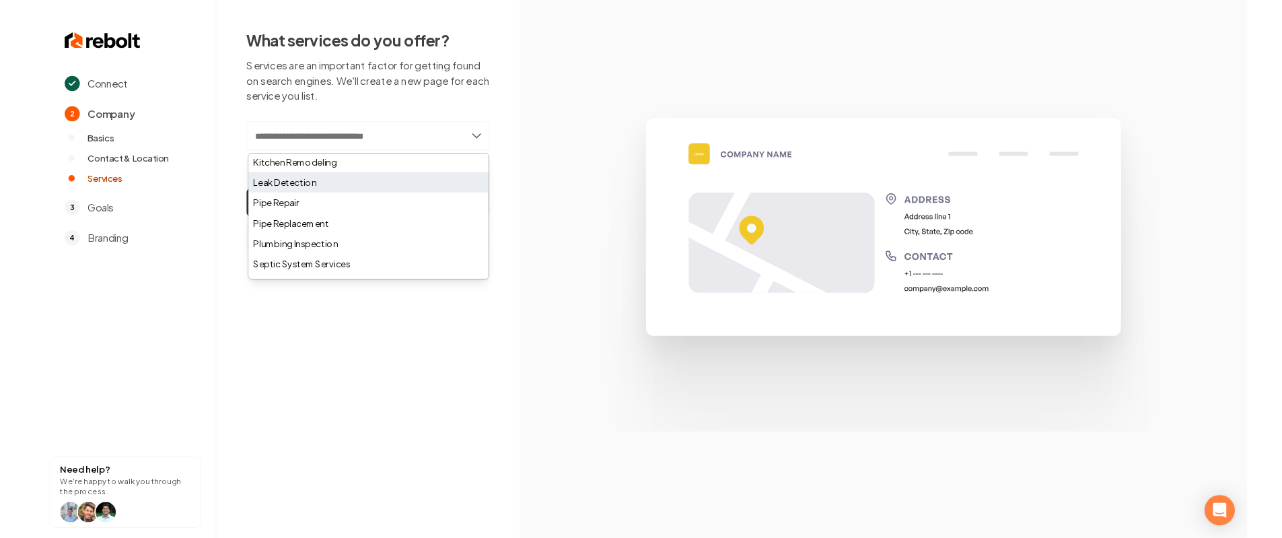
scroll to position [400, 0]
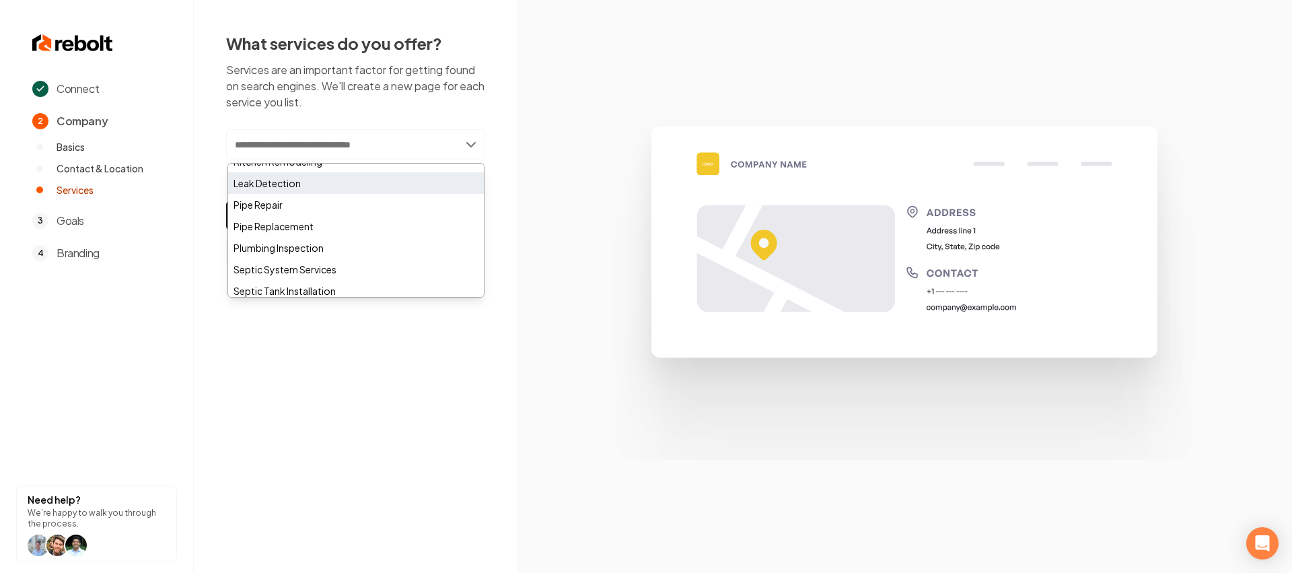
click at [309, 186] on div "Leak Detection" at bounding box center [356, 183] width 256 height 22
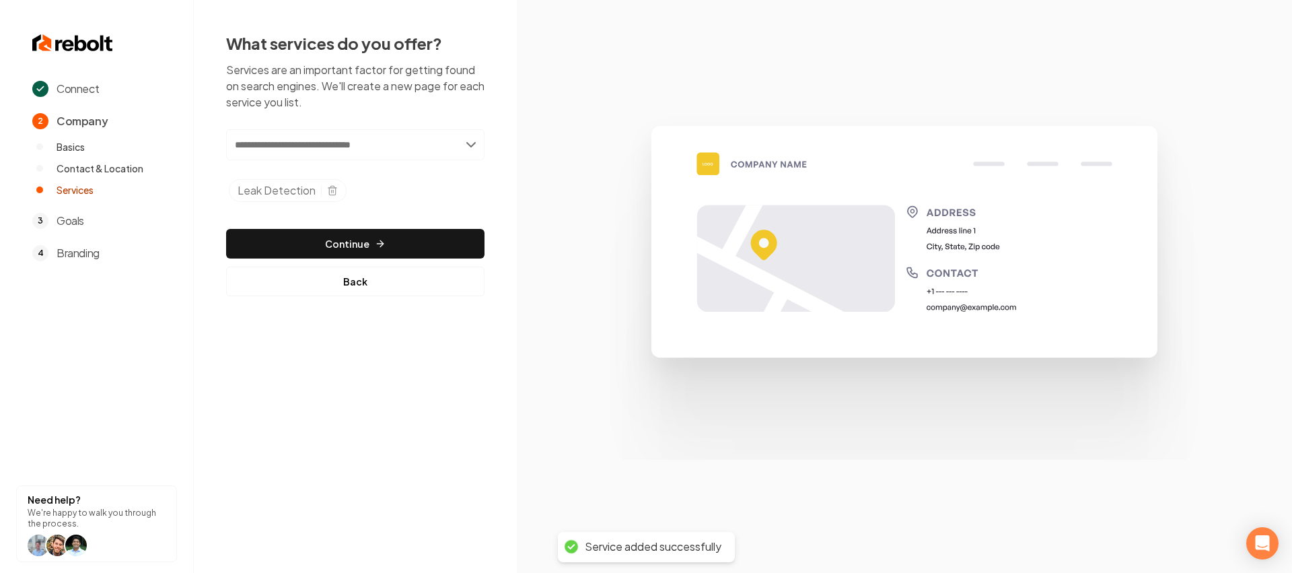
click at [382, 225] on div "Add new or select from suggestions Select a service Leak Detection Added tag Le…" at bounding box center [355, 212] width 258 height 167
click at [381, 235] on button "Continue" at bounding box center [355, 244] width 258 height 30
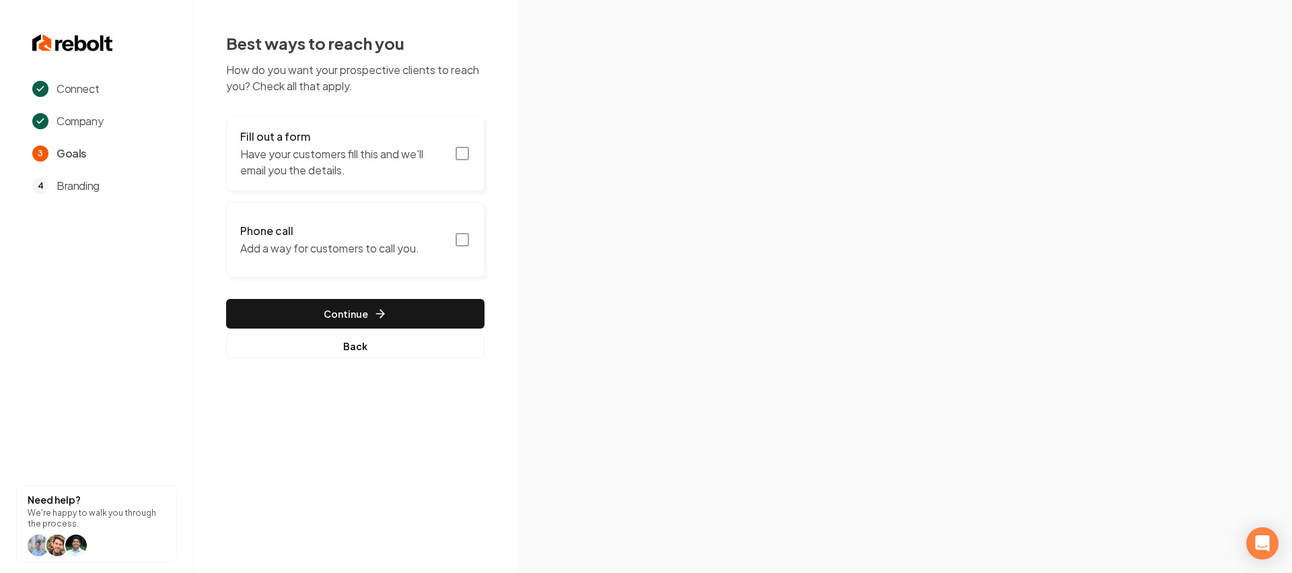
click at [465, 155] on icon "button" at bounding box center [462, 153] width 16 height 16
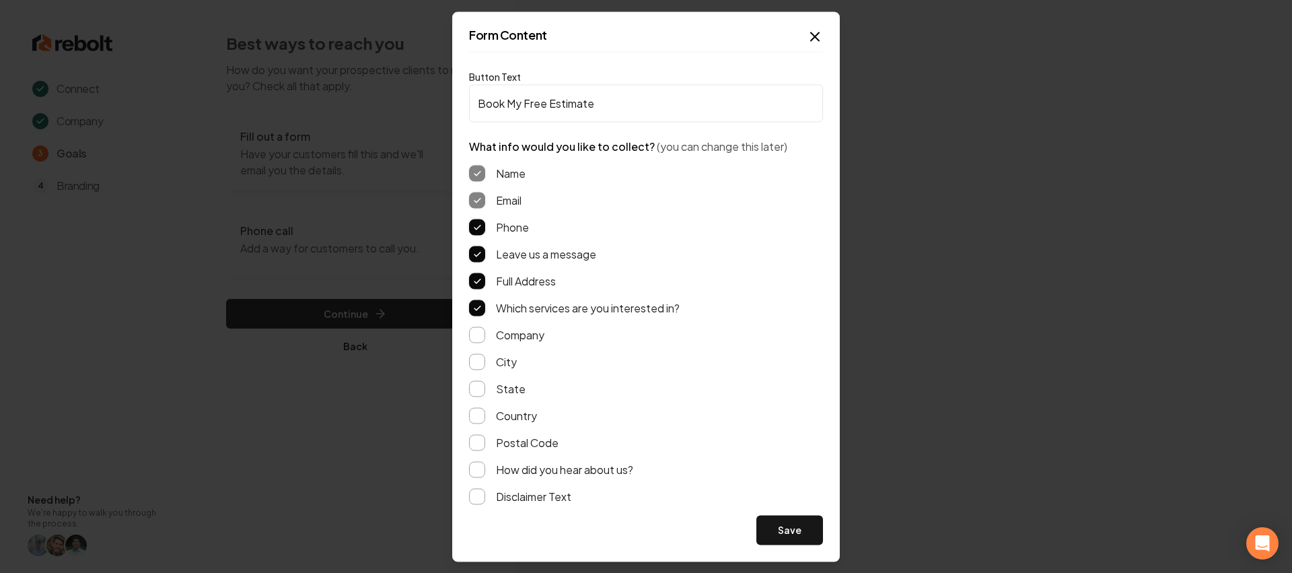
click at [774, 528] on button "Save" at bounding box center [789, 530] width 67 height 30
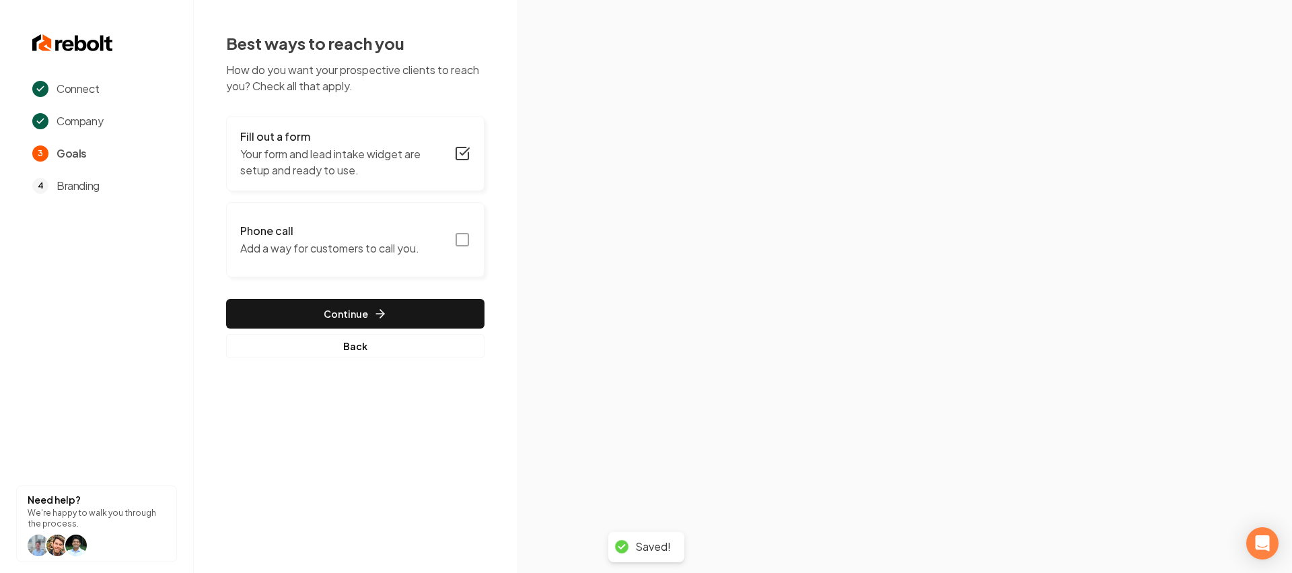
click at [459, 233] on rect "button" at bounding box center [462, 239] width 12 height 12
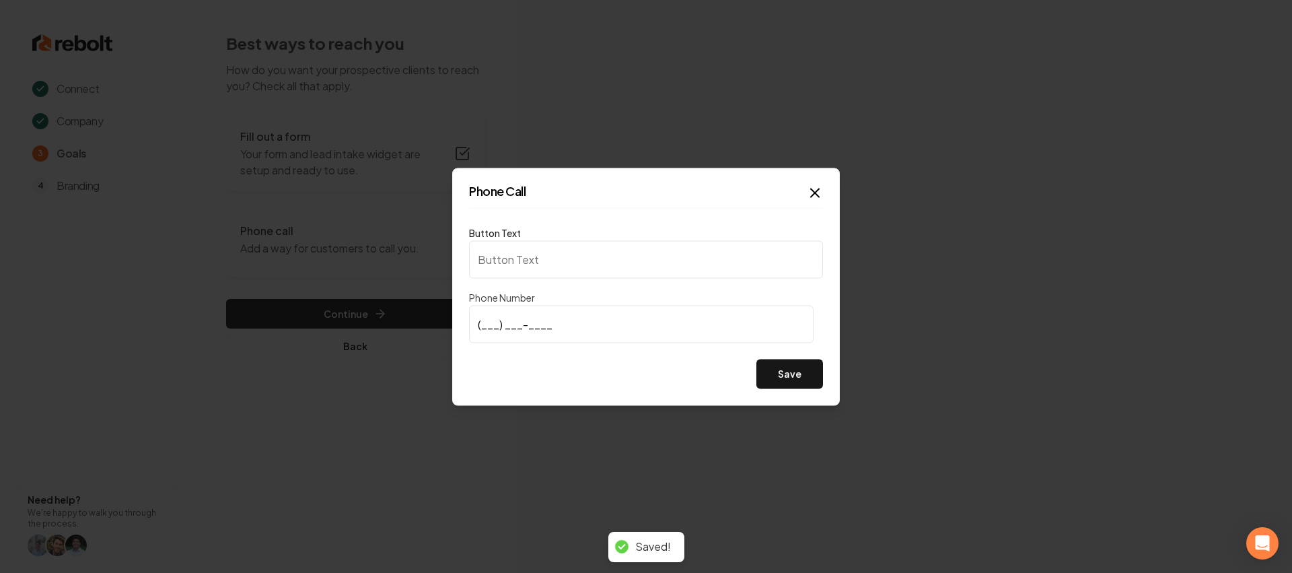
type input "Call us"
type input "(845) 519-3806"
click at [799, 388] on button "Save" at bounding box center [789, 374] width 67 height 30
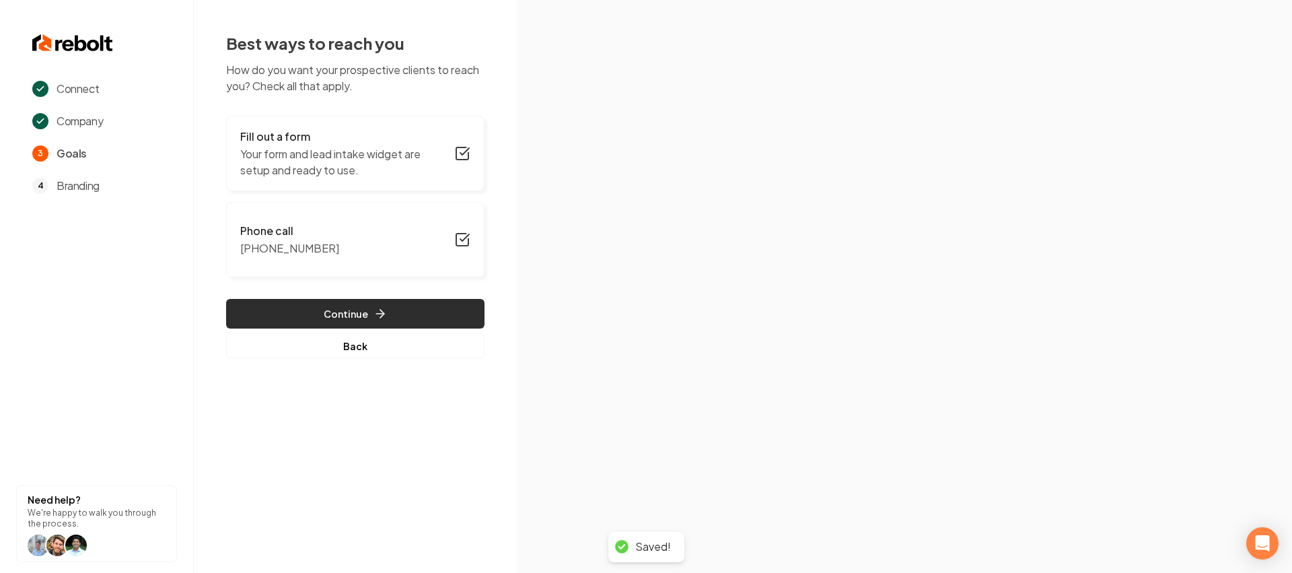
click at [454, 299] on button "Continue" at bounding box center [355, 314] width 258 height 30
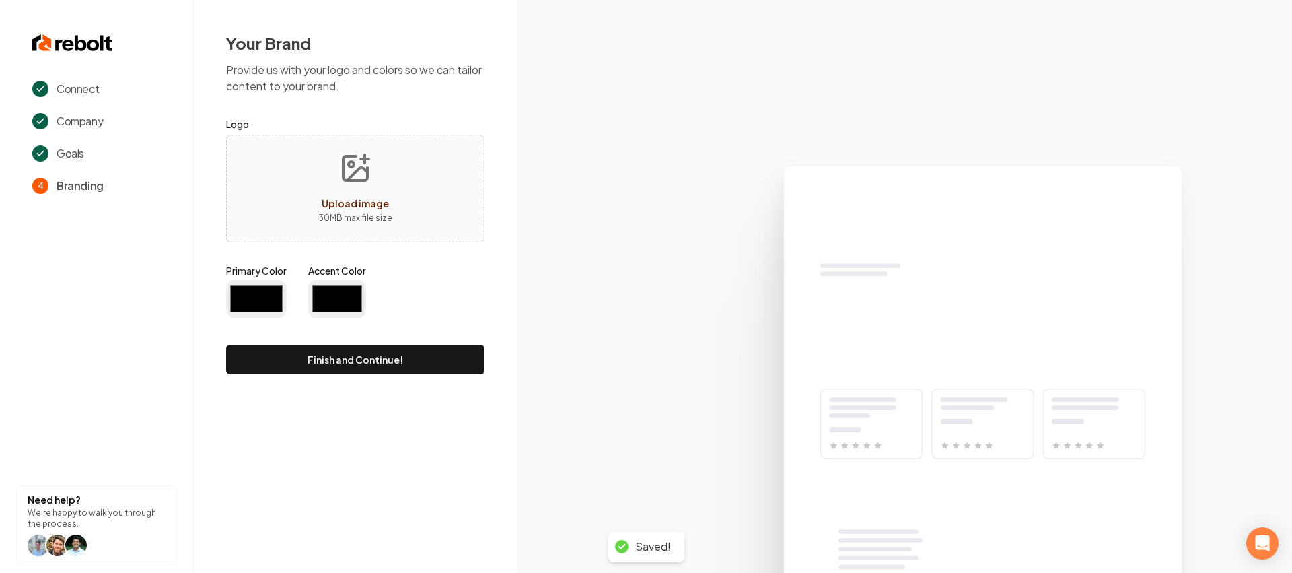
type input "#194d33"
type input "#70be00"
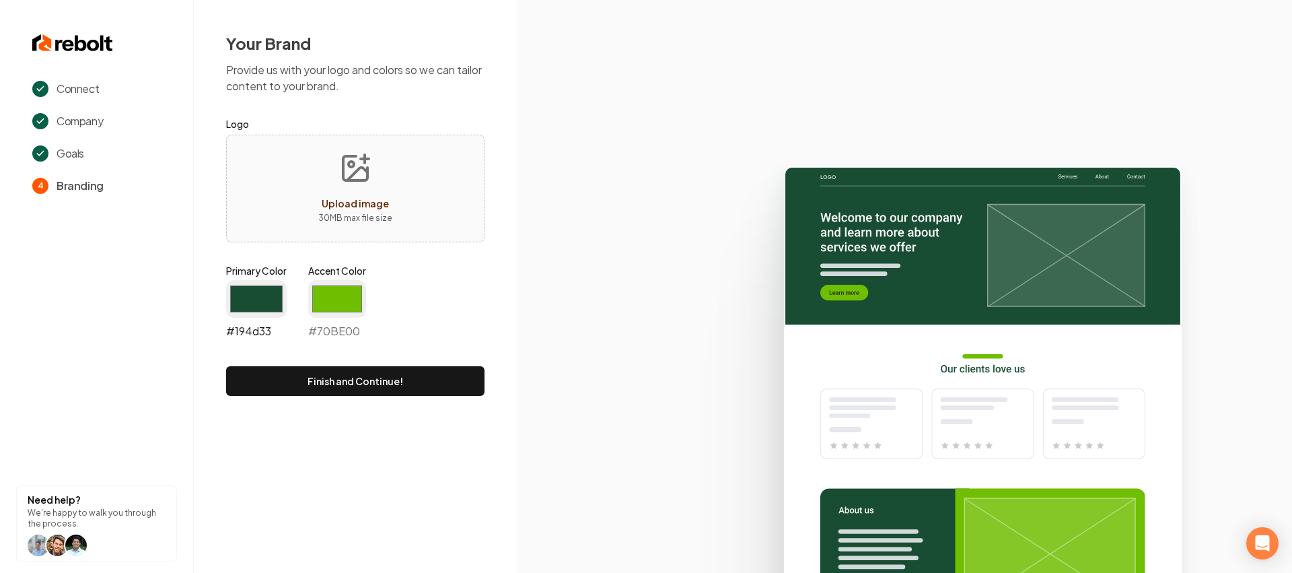
click at [262, 305] on input "#194d33" at bounding box center [256, 299] width 61 height 38
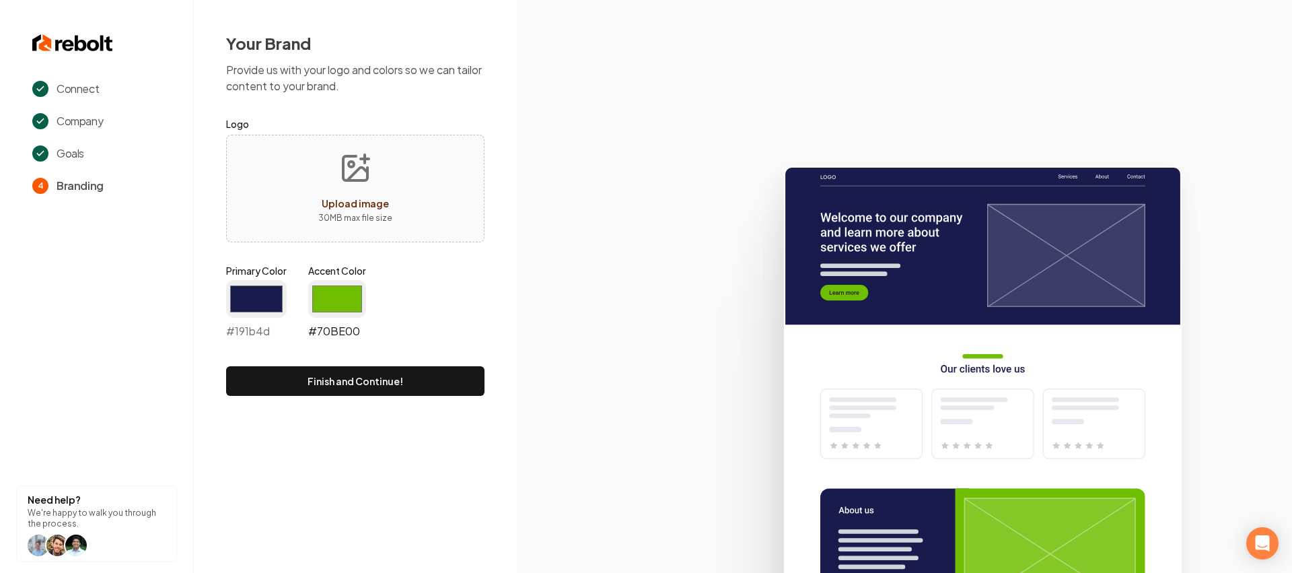
type input "#191b4d"
click at [359, 285] on input "#70be00" at bounding box center [337, 299] width 58 height 38
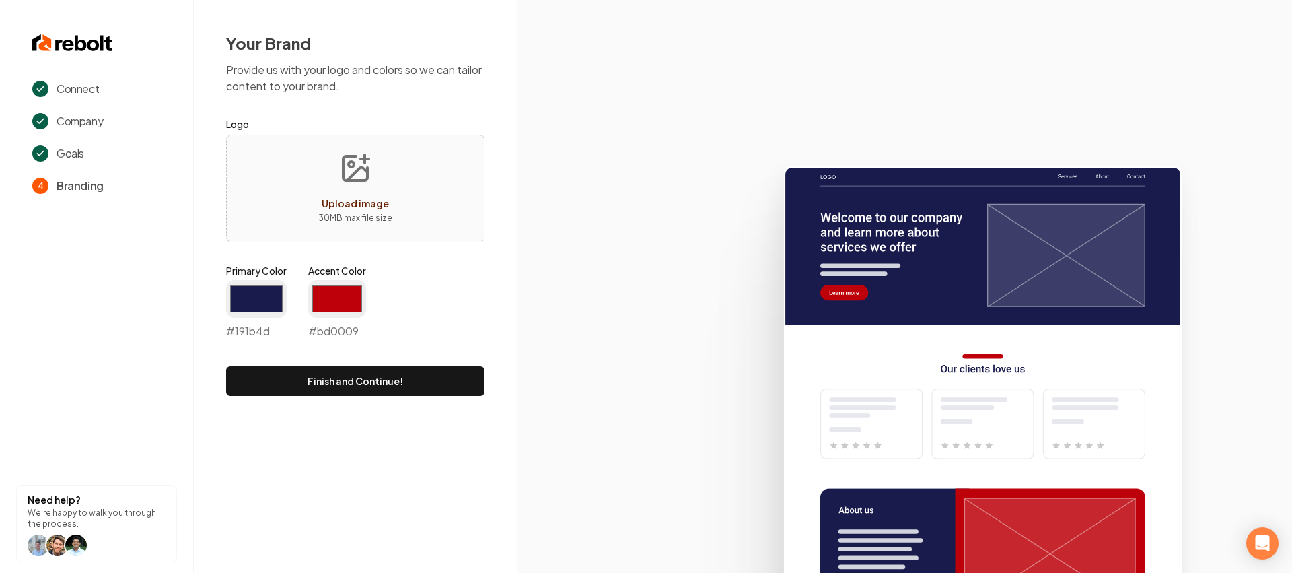
type input "#bd0009"
click at [484, 388] on div "Your Brand Provide us with your logo and colors so we can tailor content to you…" at bounding box center [355, 214] width 323 height 428
click at [460, 385] on button "Finish and Continue!" at bounding box center [355, 381] width 258 height 30
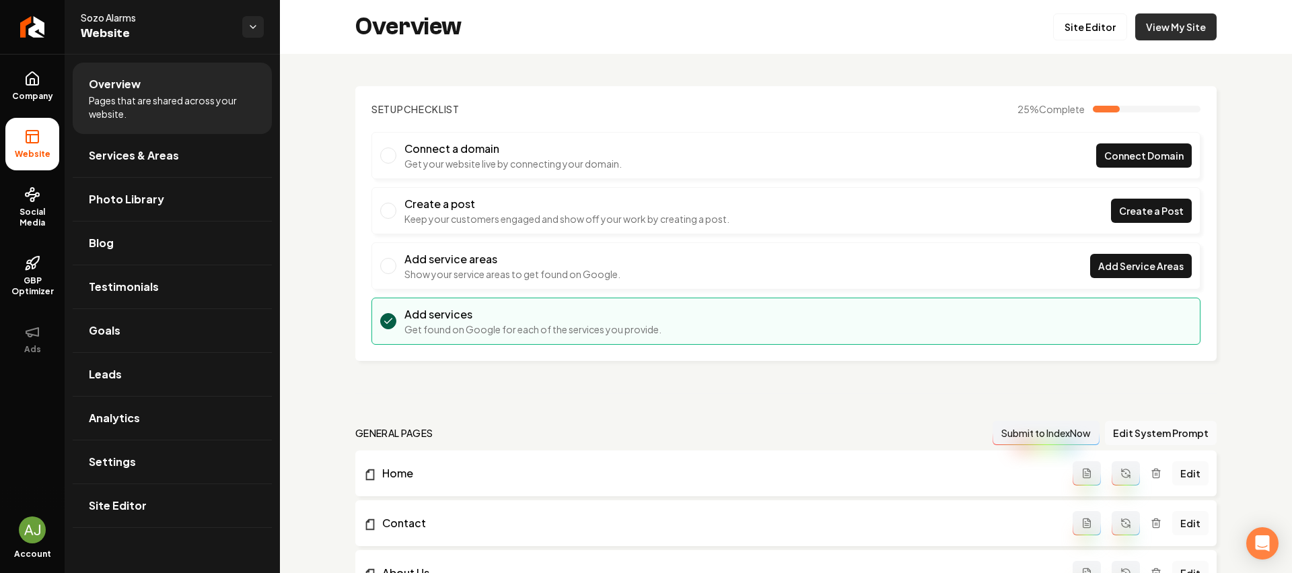
click at [1183, 23] on link "View My Site" at bounding box center [1175, 26] width 81 height 27
click at [1093, 37] on link "Site Editor" at bounding box center [1090, 26] width 74 height 27
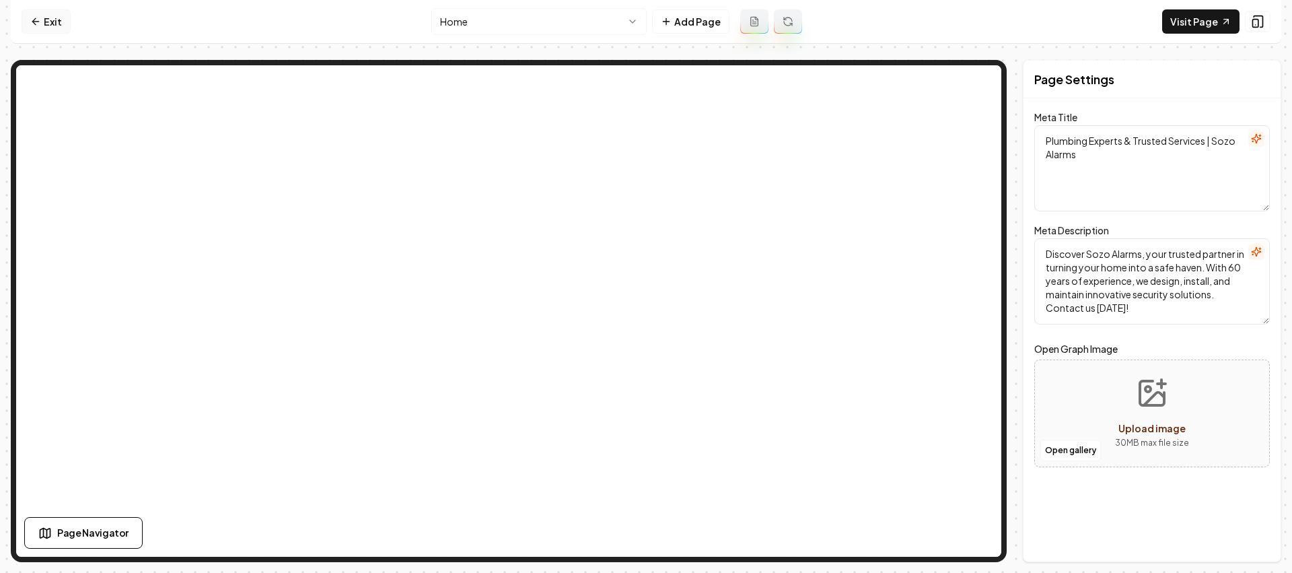
click at [41, 28] on link "Exit" at bounding box center [46, 21] width 49 height 24
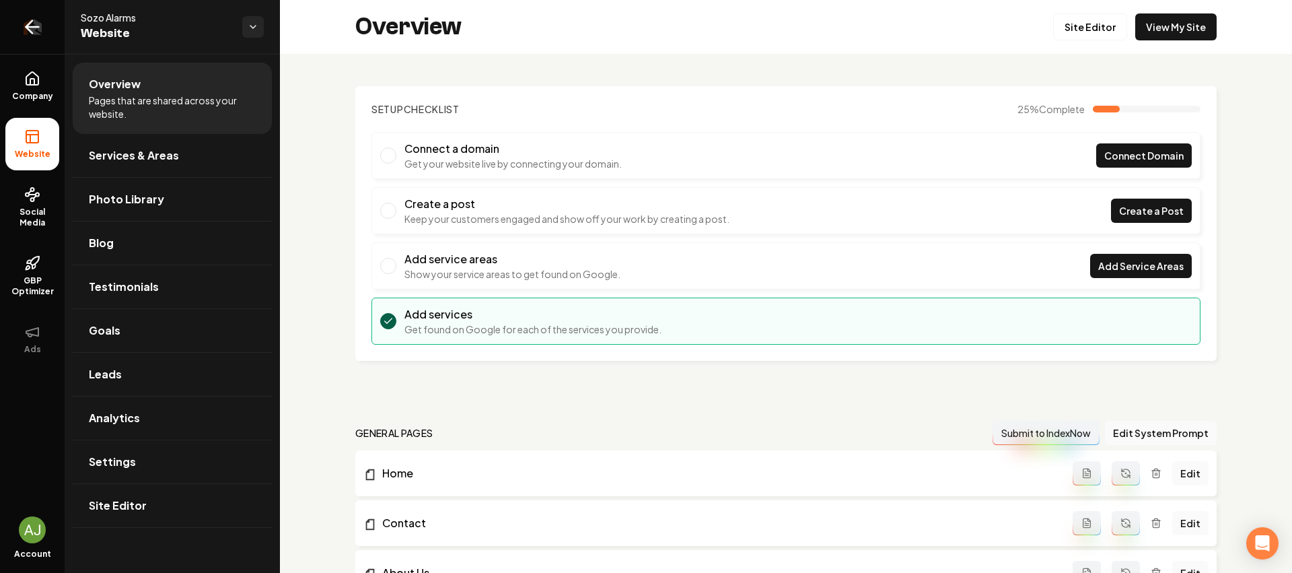
click at [25, 34] on icon "Return to dashboard" at bounding box center [33, 27] width 22 height 22
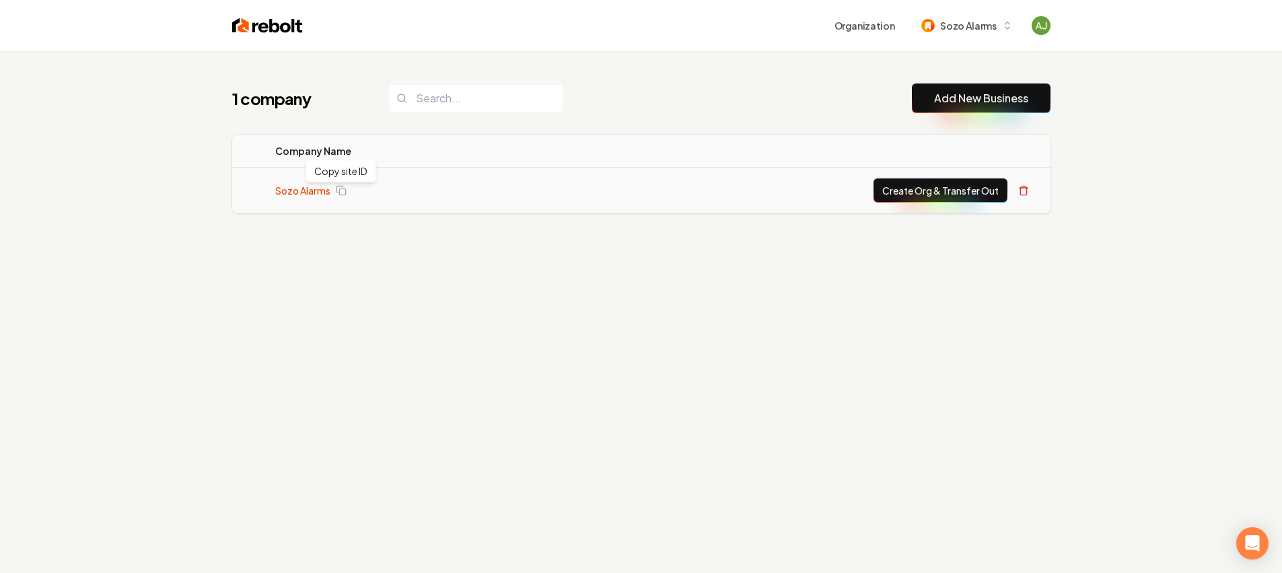
click at [312, 186] on link "Sozo Alarms" at bounding box center [302, 190] width 55 height 13
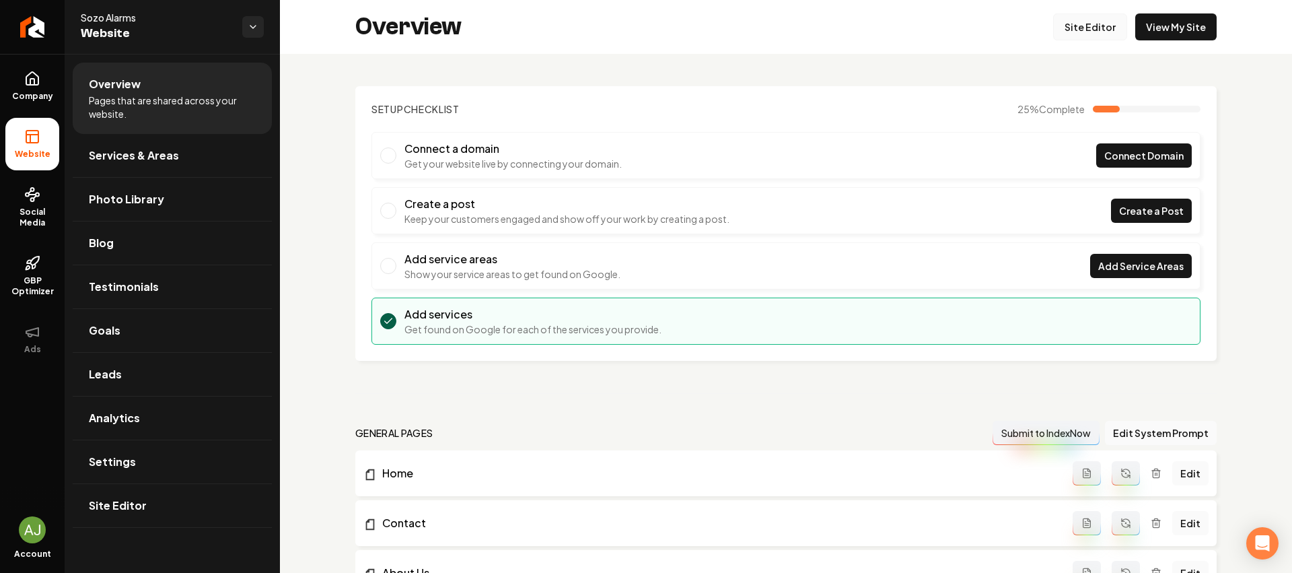
click at [1085, 24] on link "Site Editor" at bounding box center [1090, 26] width 74 height 27
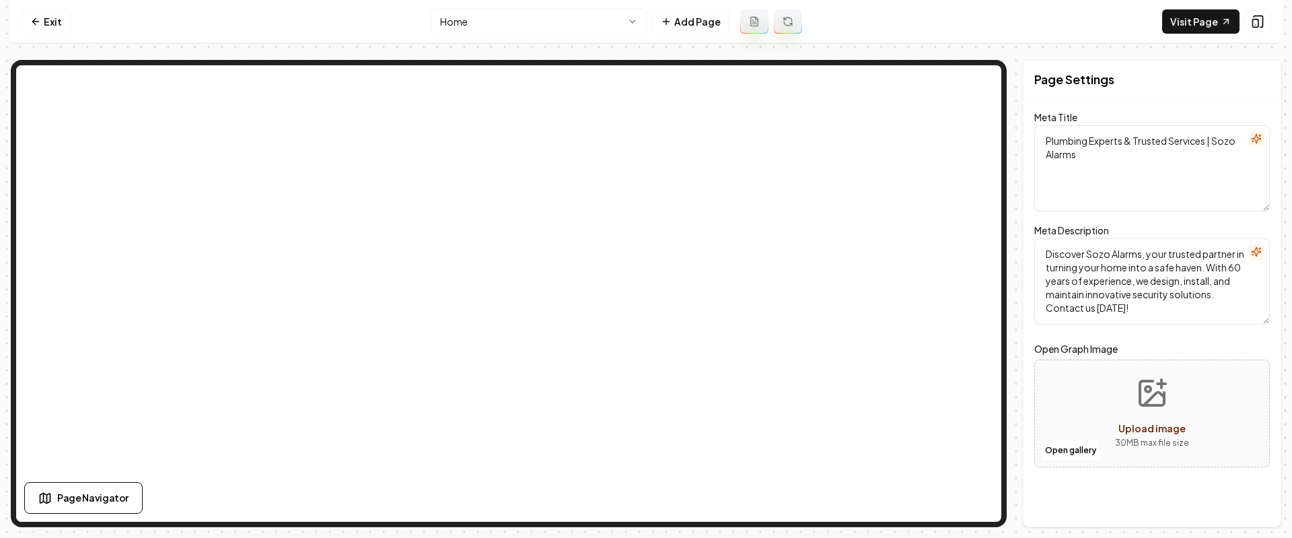
click at [76, 26] on nav "Exit Home Add Page Visit Page" at bounding box center [646, 22] width 1270 height 44
click at [38, 25] on icon at bounding box center [35, 21] width 11 height 11
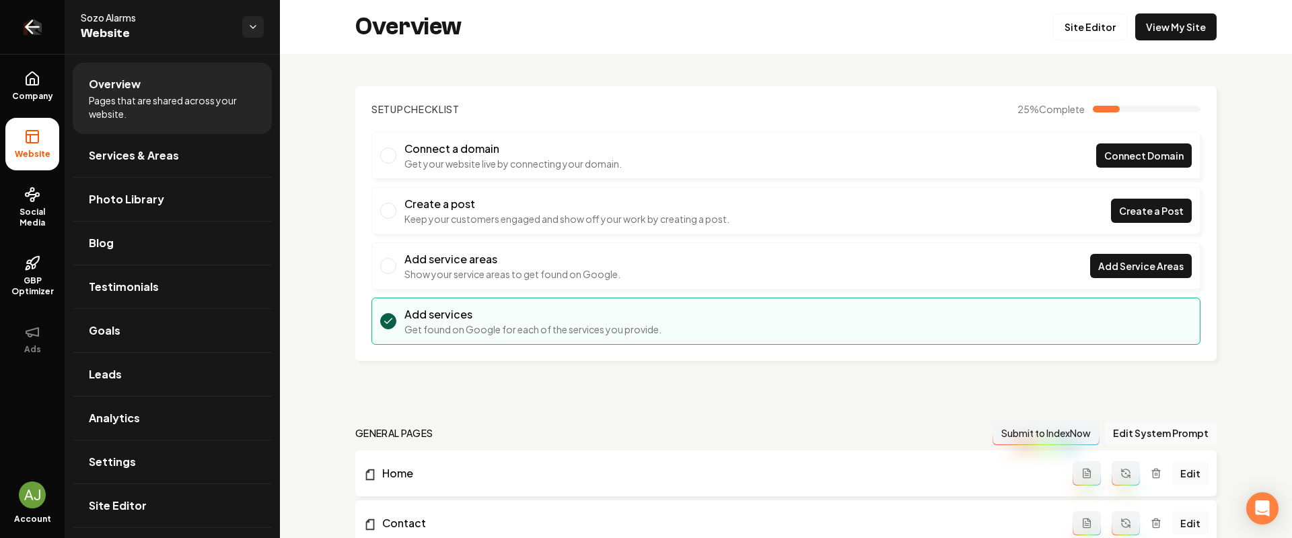
click at [39, 29] on icon "Return to dashboard" at bounding box center [33, 27] width 22 height 22
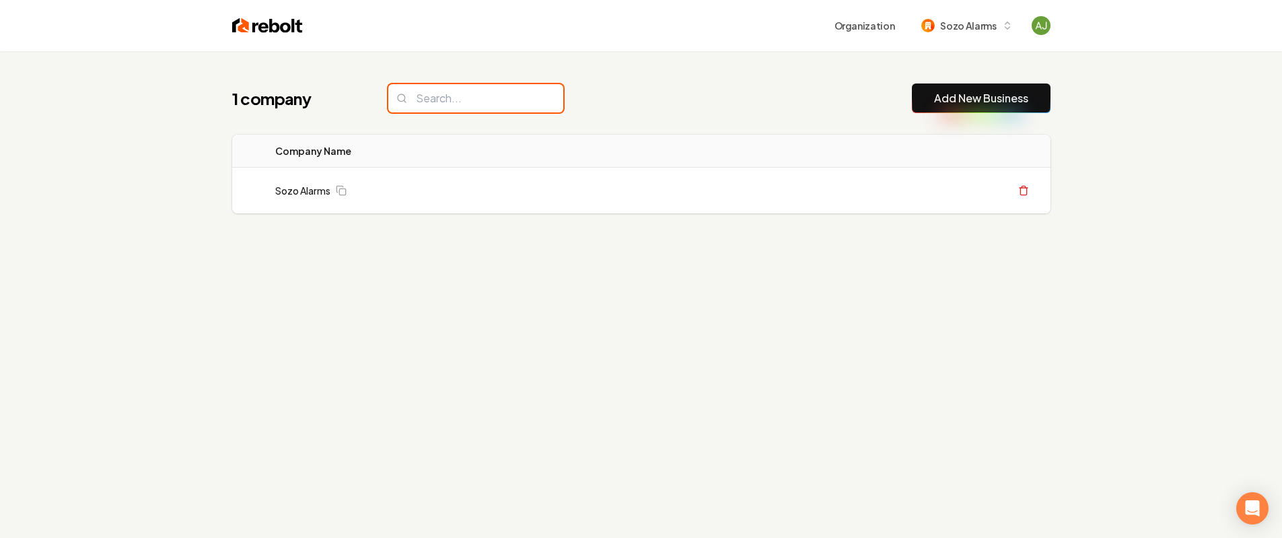
click at [414, 99] on input "search" at bounding box center [475, 98] width 175 height 28
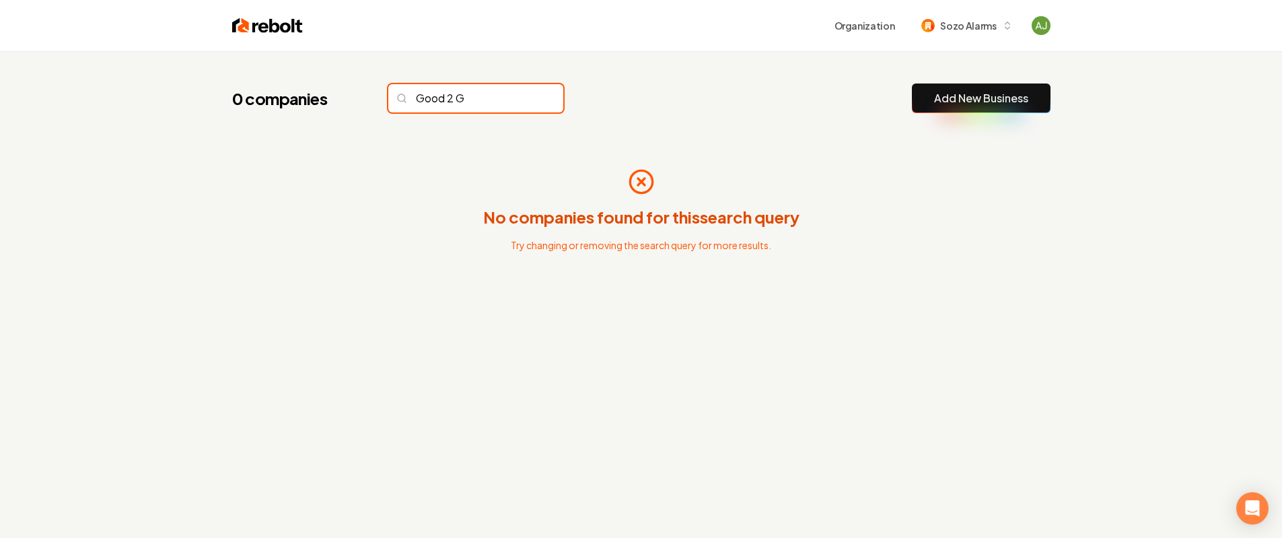
type input "Good 2 Go"
click at [526, 100] on input "Good 2 Go" at bounding box center [475, 98] width 175 height 28
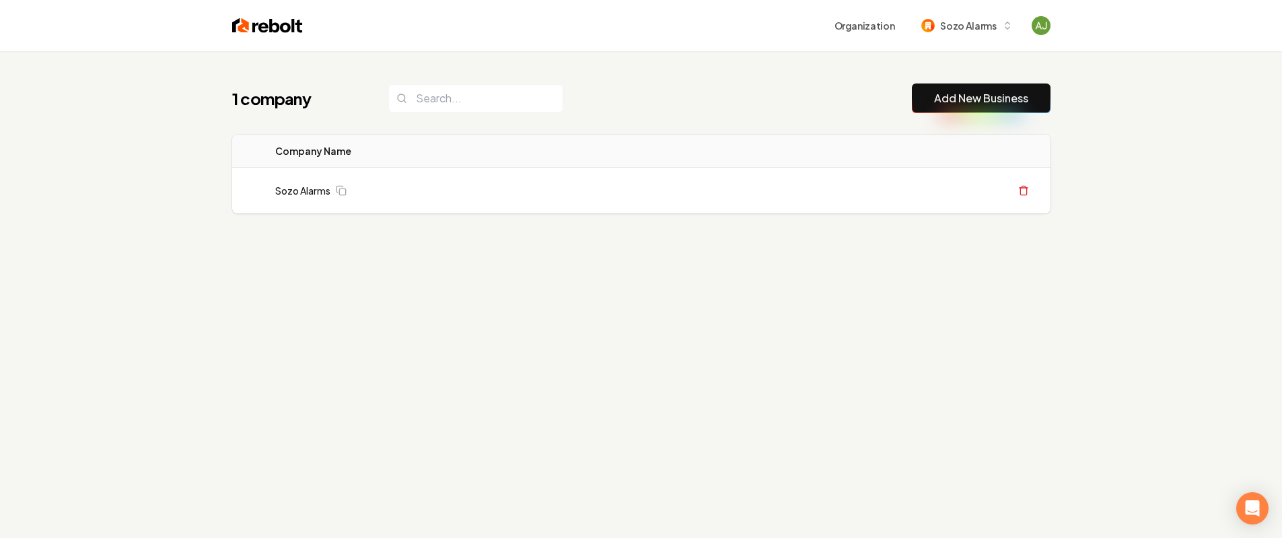
click at [264, 22] on img at bounding box center [267, 25] width 71 height 19
click at [279, 36] on div "Organization Sozo Alarms" at bounding box center [641, 25] width 861 height 51
click at [268, 27] on img at bounding box center [267, 25] width 71 height 19
click at [240, 24] on img at bounding box center [267, 25] width 71 height 19
click at [966, 30] on span "Sozo Alarms" at bounding box center [968, 26] width 56 height 14
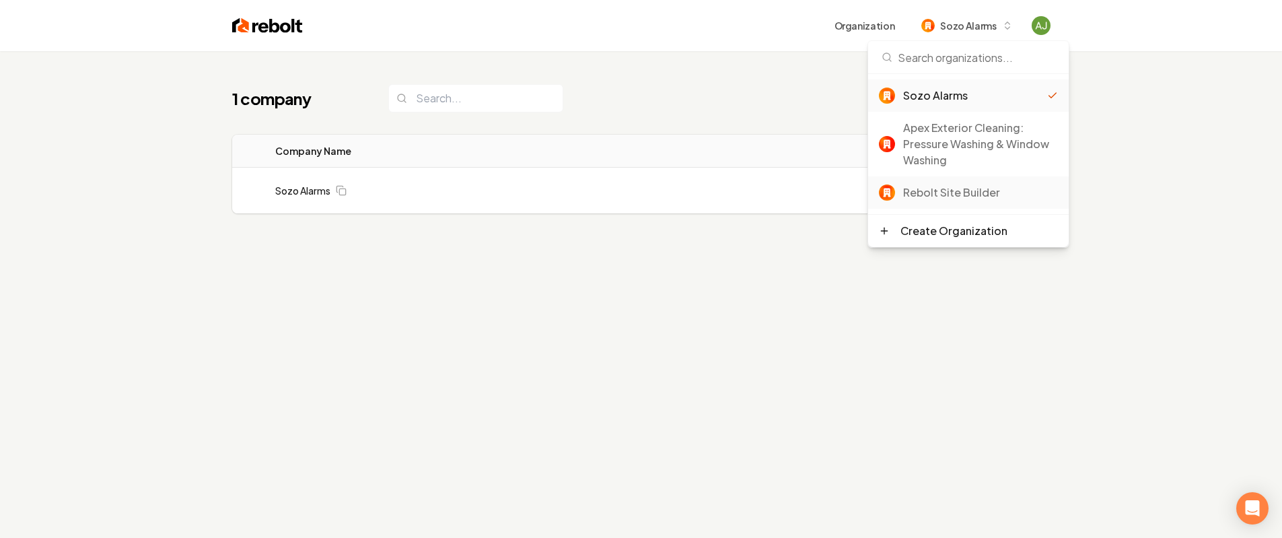
click at [938, 184] on div "Rebolt Site Builder" at bounding box center [980, 192] width 155 height 16
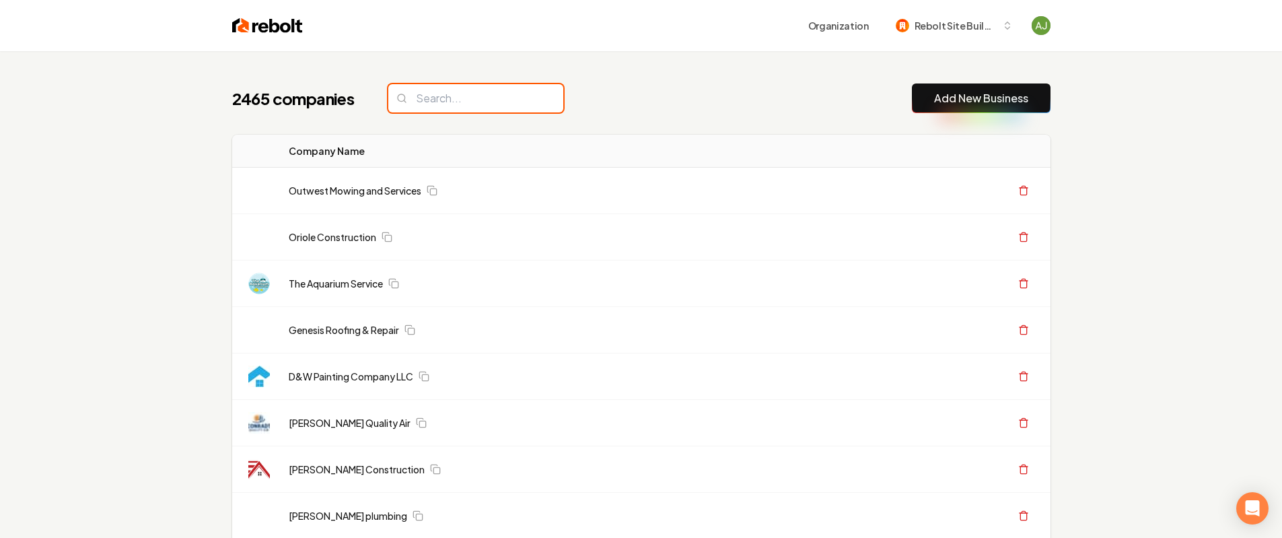
click at [433, 108] on input "search" at bounding box center [475, 98] width 175 height 28
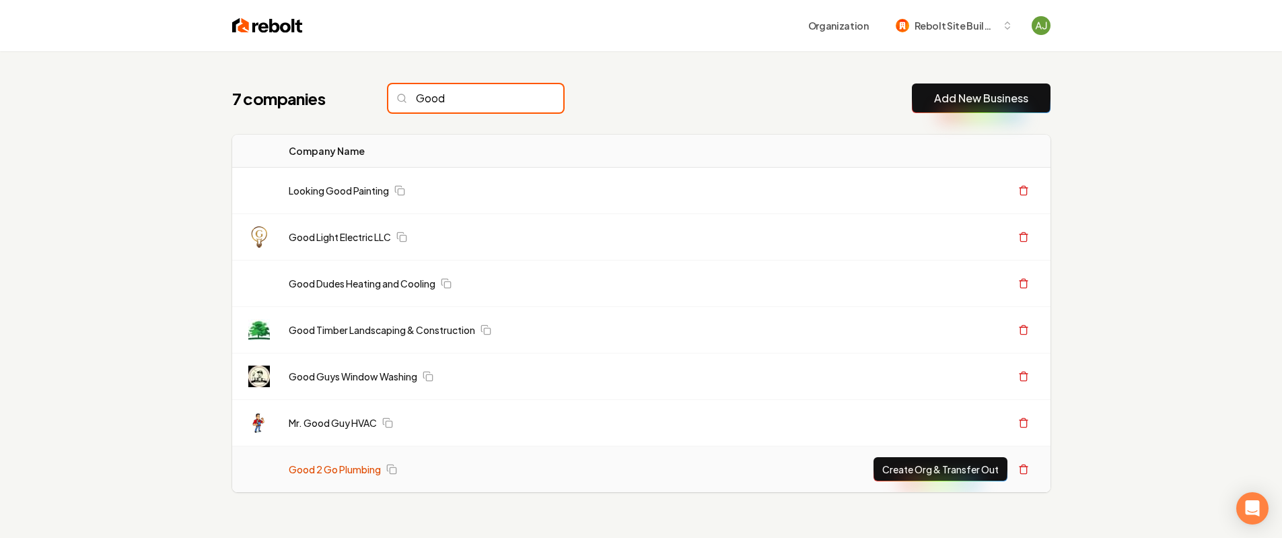
type input "Good"
click at [358, 464] on link "Good 2 Go Plumbing" at bounding box center [335, 468] width 92 height 13
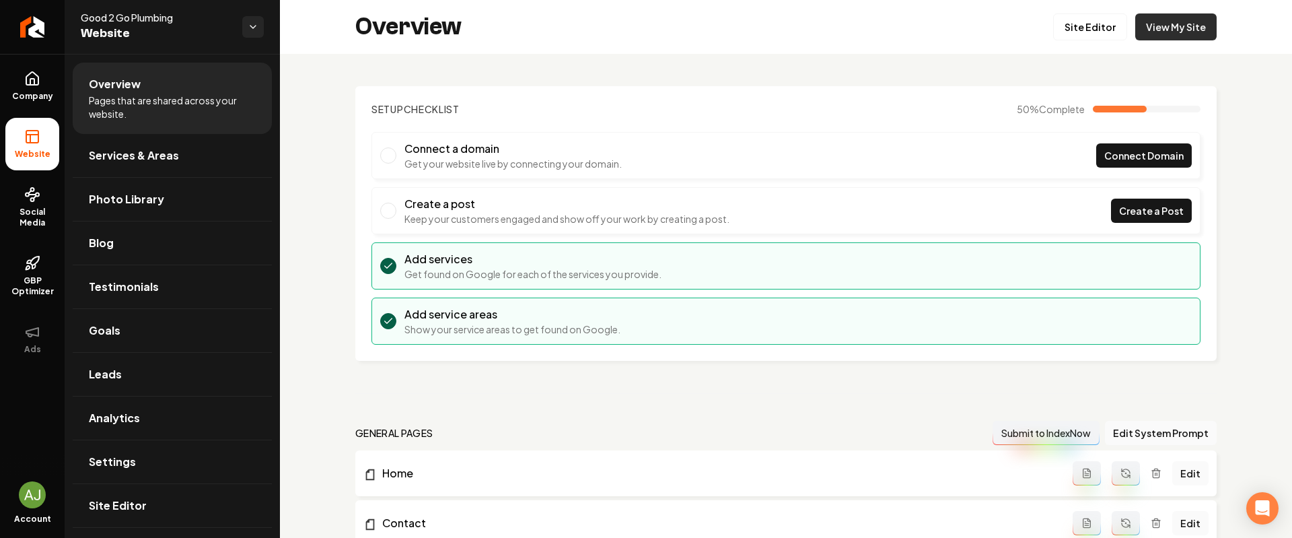
click at [1154, 33] on link "View My Site" at bounding box center [1175, 26] width 81 height 27
